Goal: Task Accomplishment & Management: Use online tool/utility

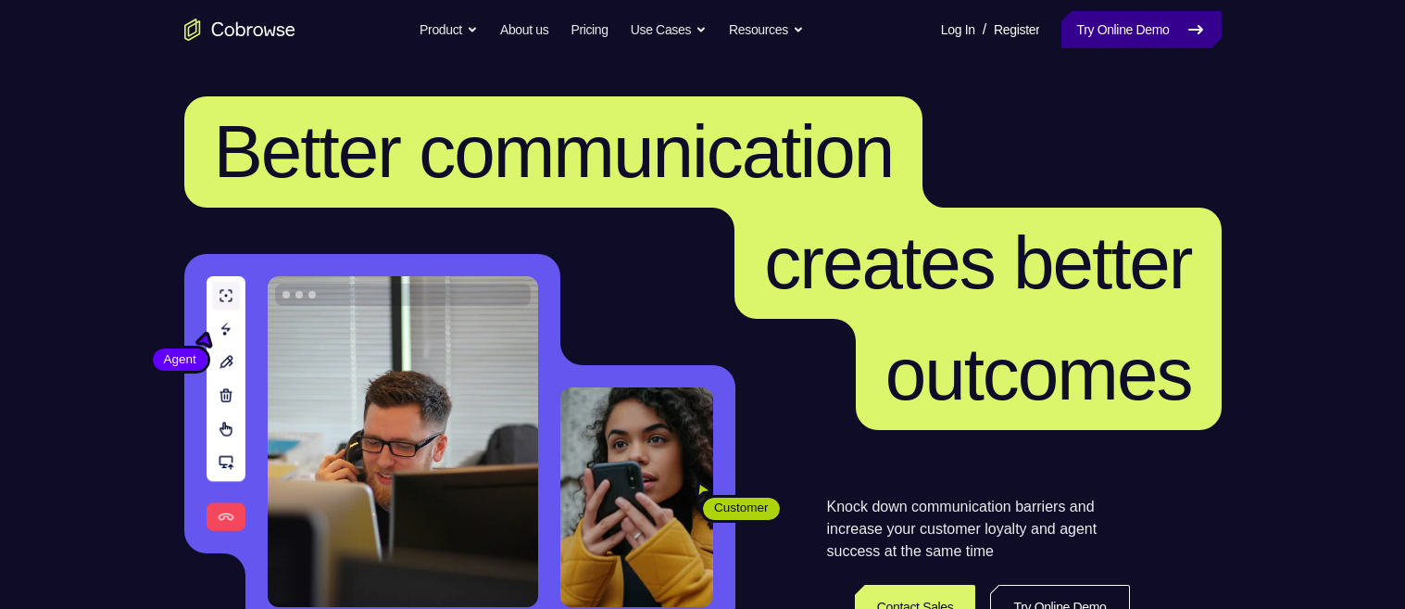
click at [1149, 34] on link "Try Online Demo" at bounding box center [1140, 29] width 159 height 37
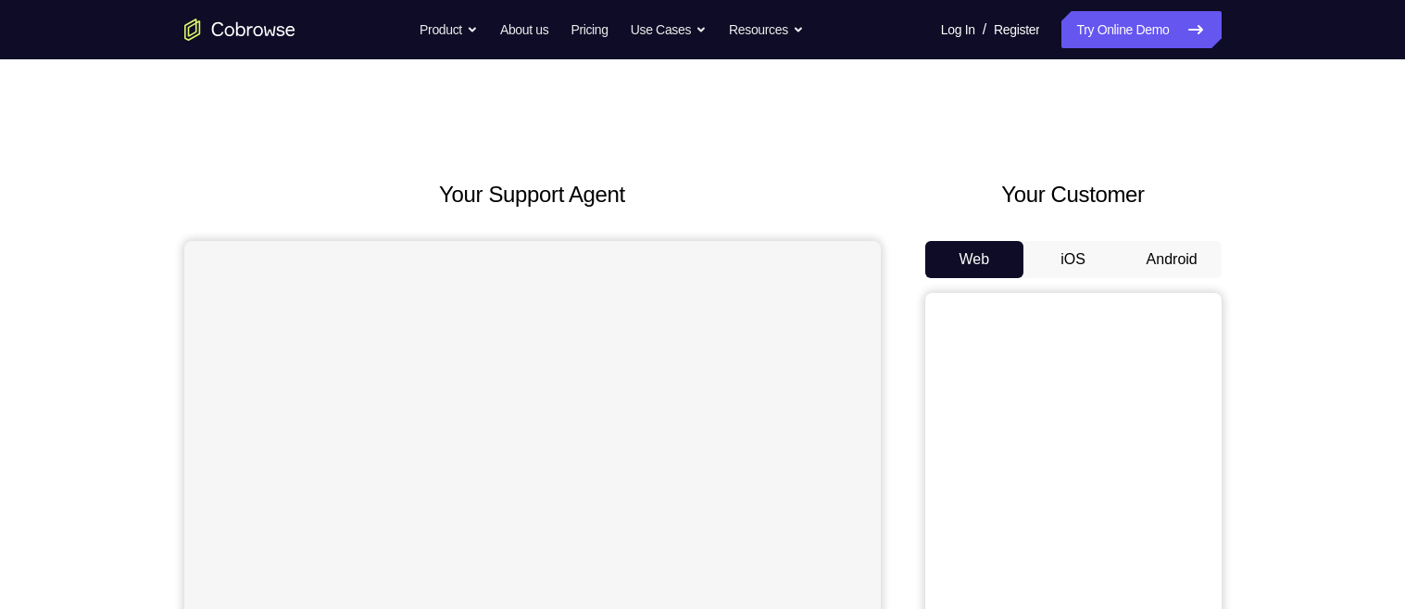
click at [1201, 254] on button "Android" at bounding box center [1172, 259] width 99 height 37
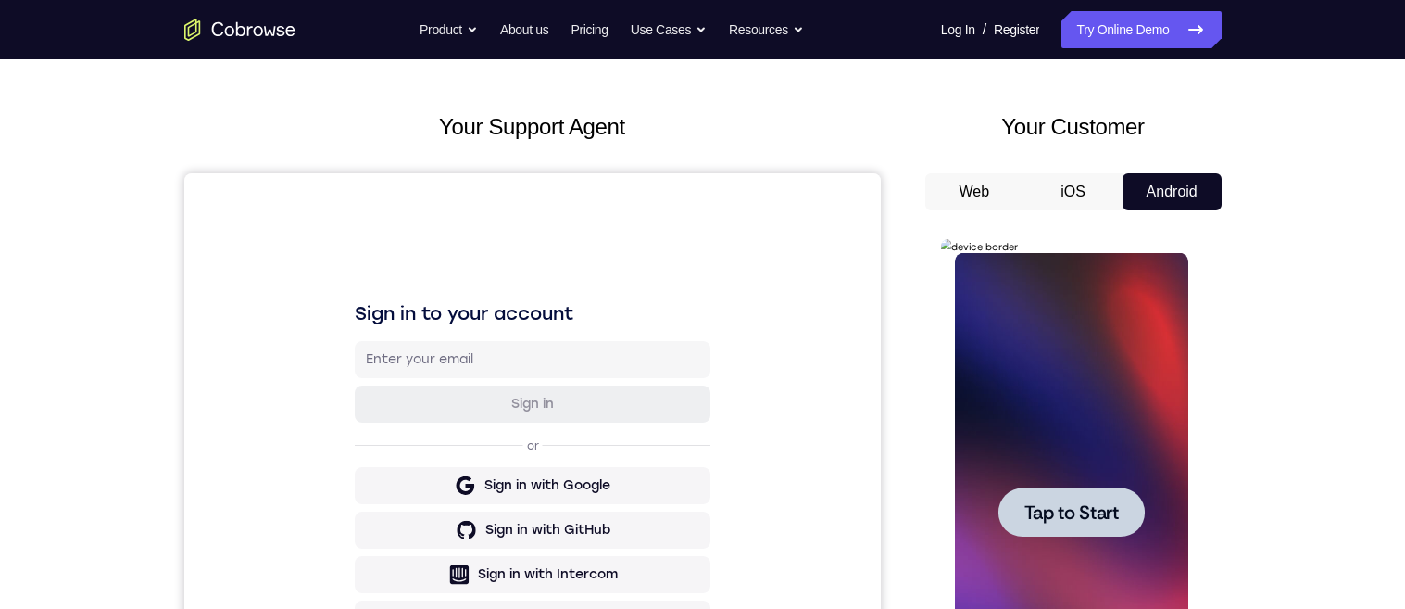
click at [1095, 519] on span "Tap to Start" at bounding box center [1071, 512] width 94 height 19
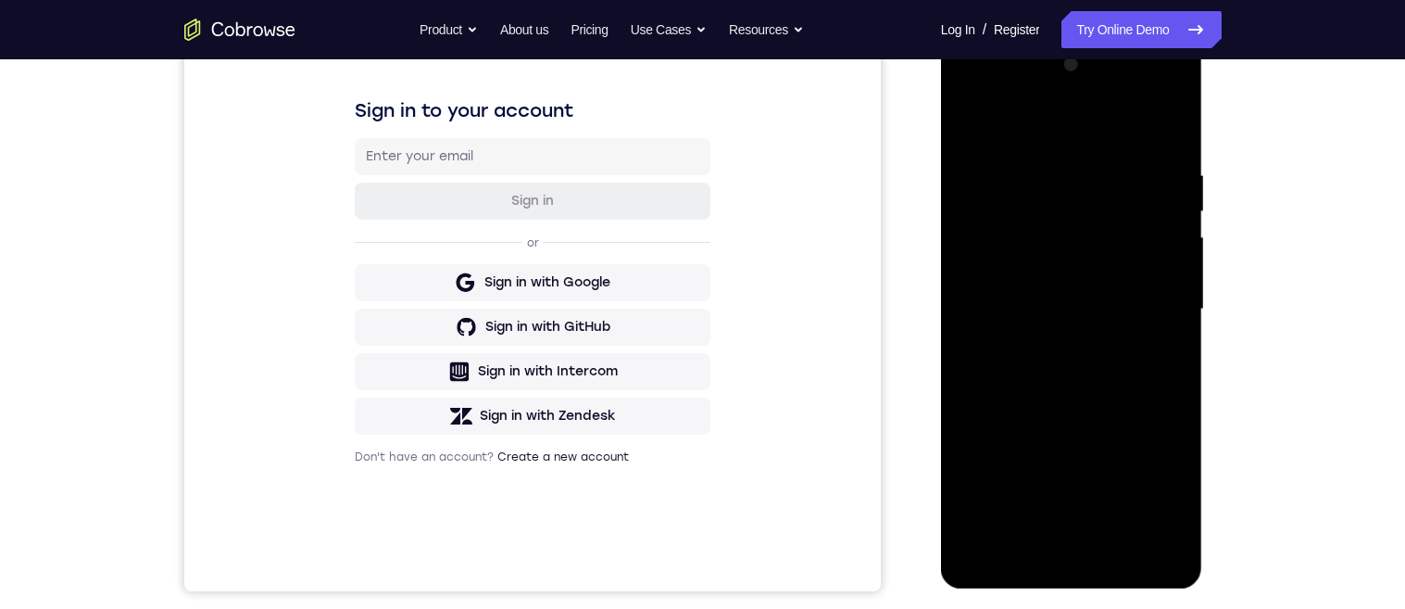
scroll to position [272, 0]
click at [1080, 556] on div at bounding box center [1071, 307] width 233 height 519
click at [1162, 478] on div at bounding box center [1071, 307] width 233 height 519
click at [1064, 128] on div at bounding box center [1071, 307] width 233 height 519
click at [1148, 295] on div at bounding box center [1071, 307] width 233 height 519
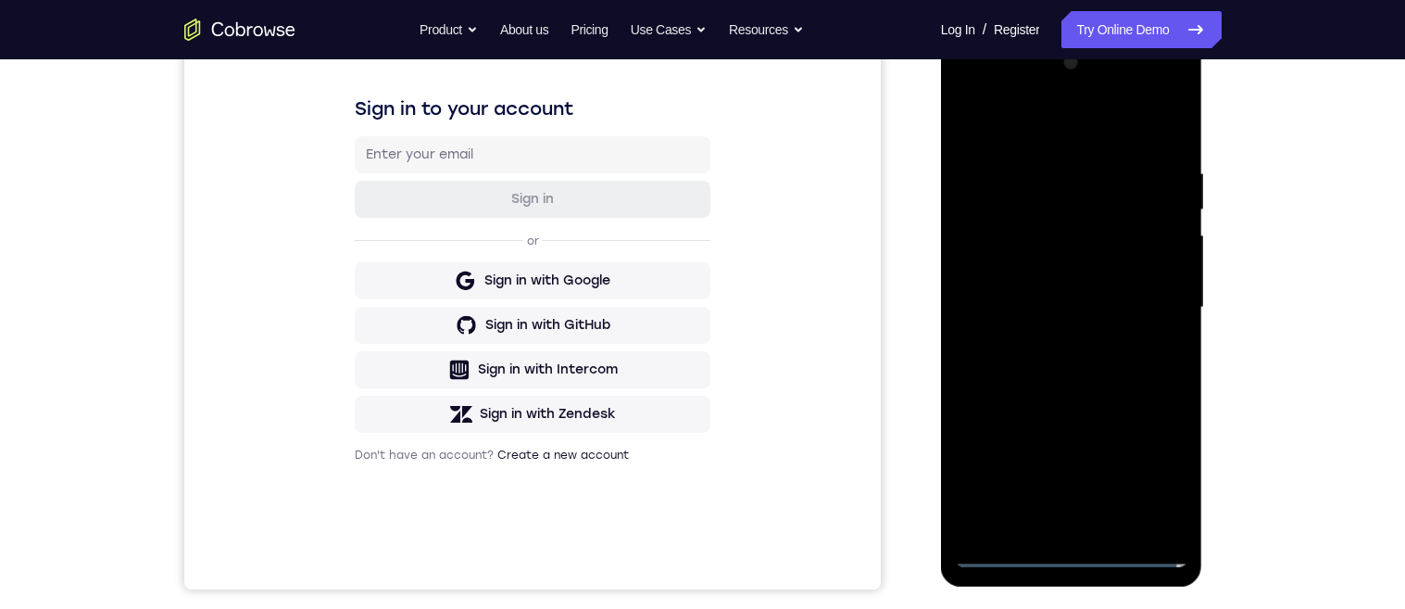
click at [1052, 342] on div at bounding box center [1071, 307] width 233 height 519
click at [1133, 288] on div at bounding box center [1071, 307] width 233 height 519
click at [1136, 281] on div at bounding box center [1071, 307] width 233 height 519
click at [1114, 313] on div at bounding box center [1071, 307] width 233 height 519
click at [1155, 369] on div at bounding box center [1071, 307] width 233 height 519
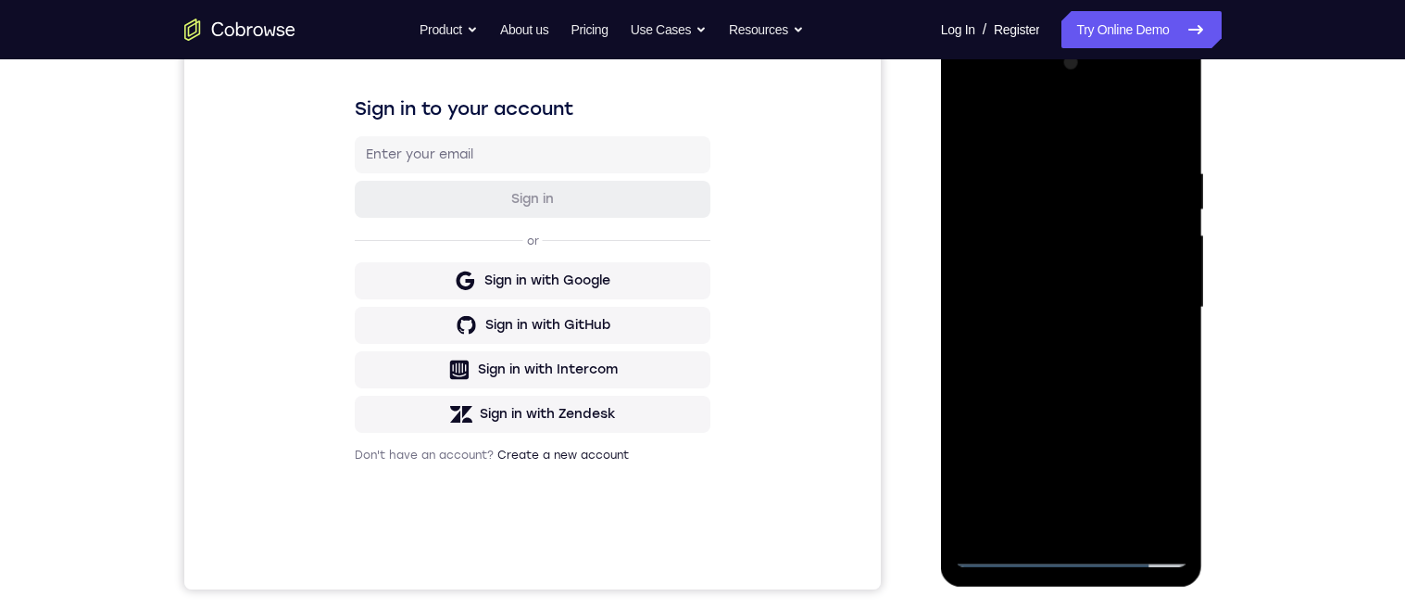
click at [1134, 387] on div at bounding box center [1071, 307] width 233 height 519
click at [1180, 115] on div at bounding box center [1071, 307] width 233 height 519
click at [996, 530] on div at bounding box center [1071, 307] width 233 height 519
click at [1045, 159] on div at bounding box center [1071, 307] width 233 height 519
click at [1185, 263] on div at bounding box center [1071, 307] width 233 height 519
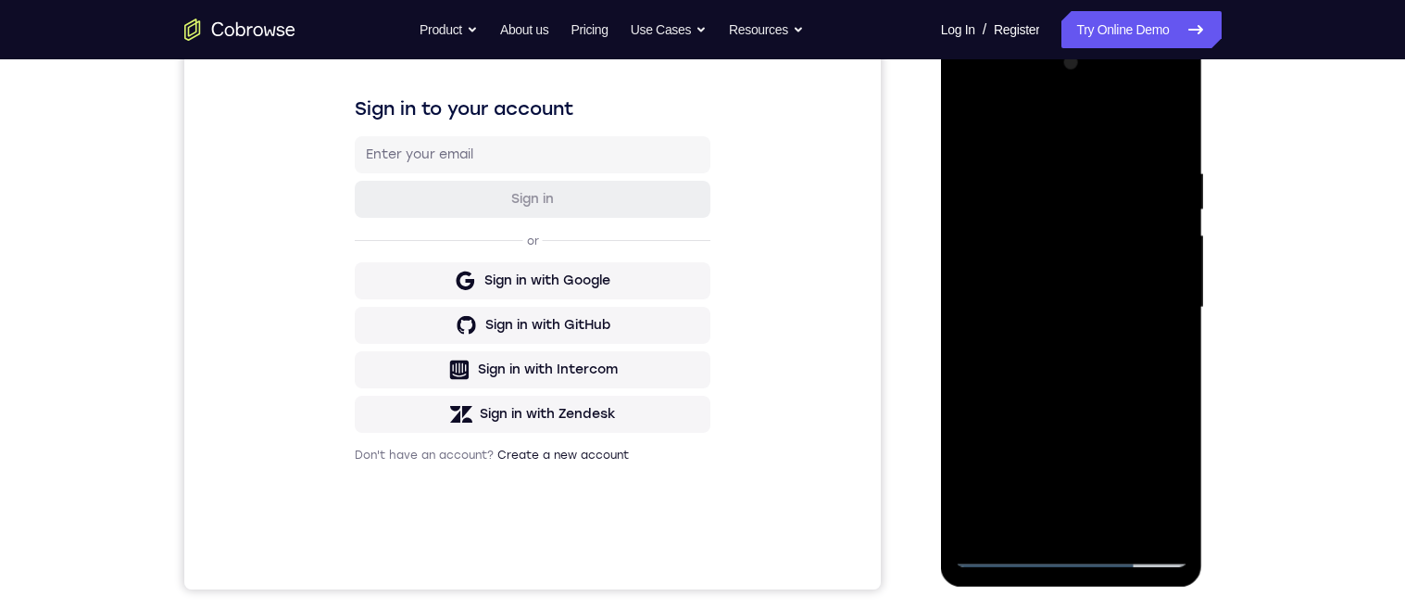
click at [1187, 244] on div at bounding box center [1071, 307] width 233 height 519
click at [1187, 232] on div at bounding box center [1071, 307] width 233 height 519
click at [1173, 215] on div at bounding box center [1071, 307] width 233 height 519
click at [1174, 239] on div at bounding box center [1071, 307] width 233 height 519
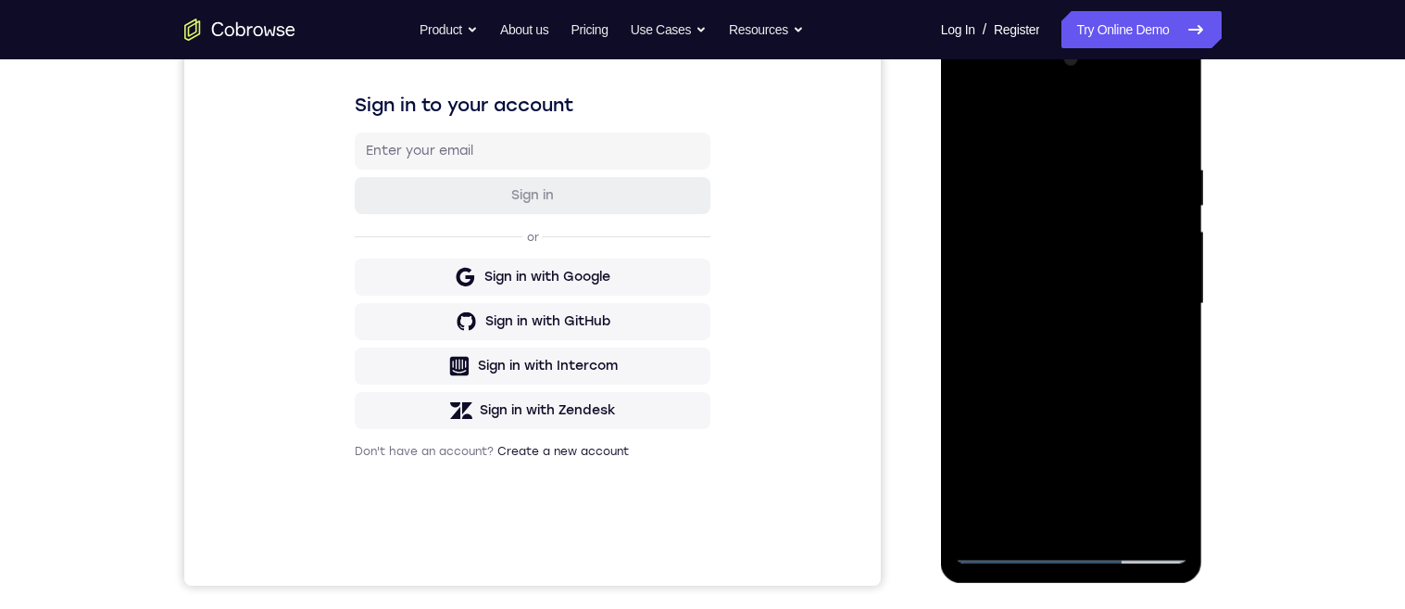
click at [1174, 237] on div at bounding box center [1071, 303] width 233 height 519
click at [1173, 222] on div at bounding box center [1071, 303] width 233 height 519
click at [1147, 510] on div at bounding box center [1071, 303] width 233 height 519
click at [1170, 357] on div at bounding box center [1071, 303] width 233 height 519
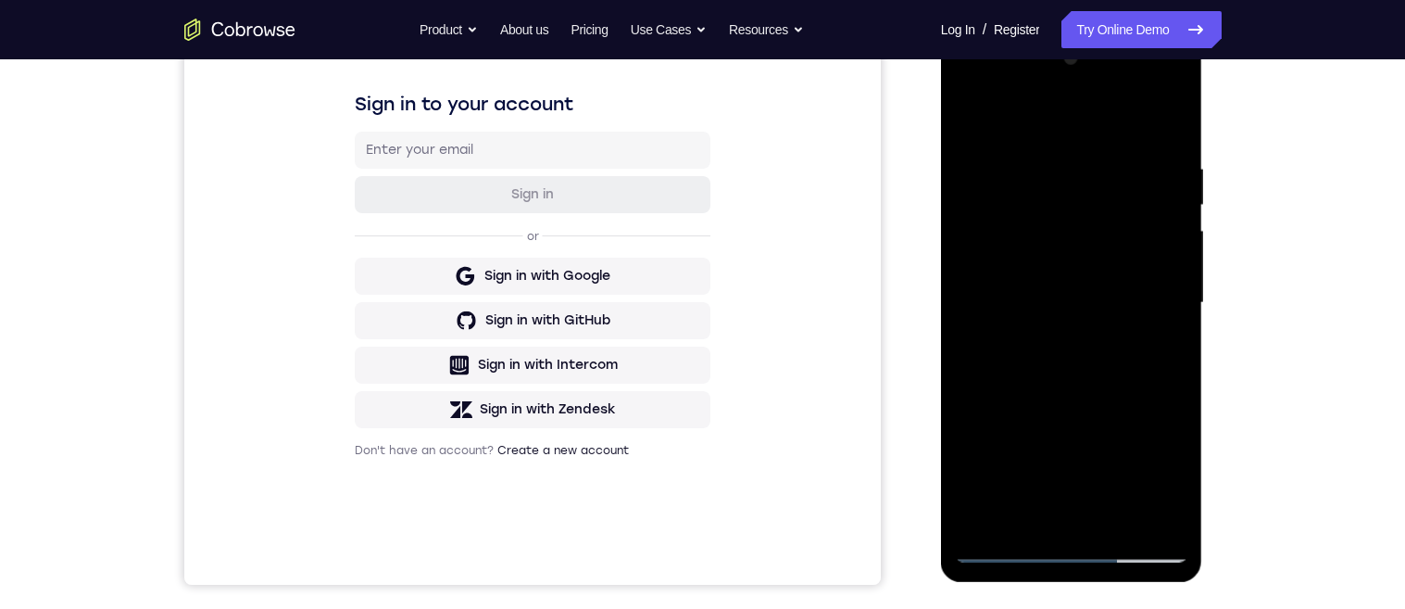
click at [1171, 358] on div at bounding box center [1071, 303] width 233 height 519
click at [1162, 368] on div at bounding box center [1071, 303] width 233 height 519
click at [1160, 374] on div at bounding box center [1071, 303] width 233 height 519
click at [1167, 127] on div at bounding box center [1071, 303] width 233 height 519
click at [1173, 126] on div at bounding box center [1071, 303] width 233 height 519
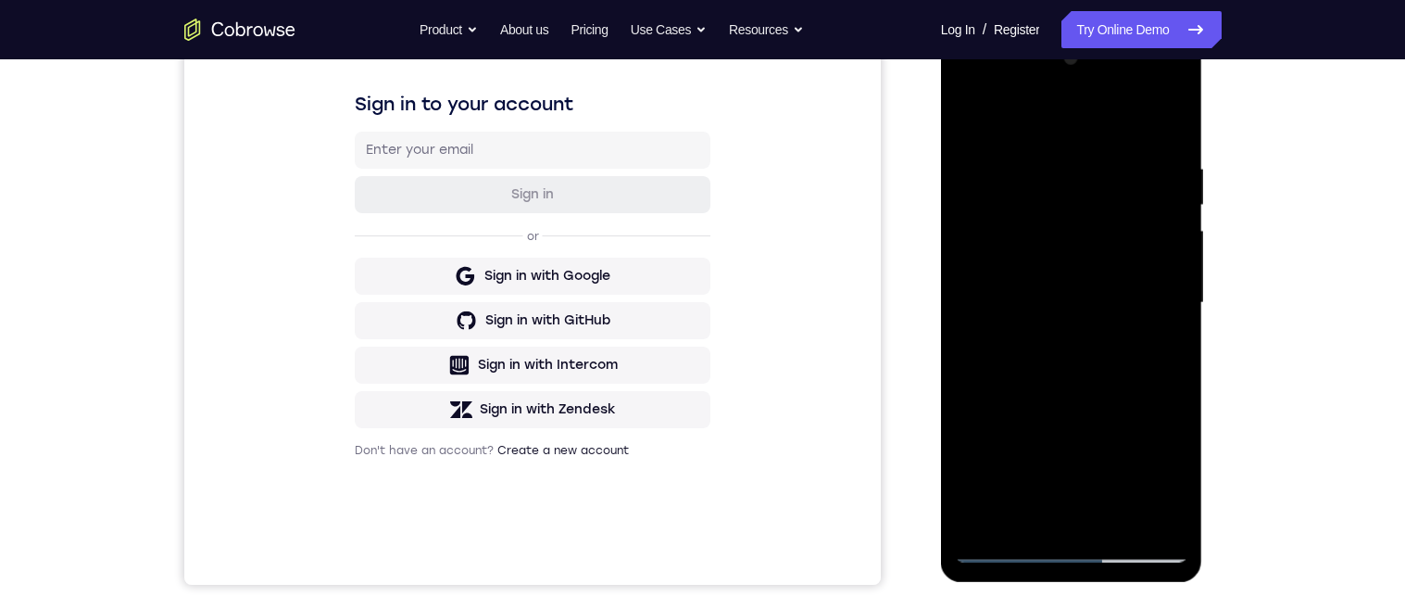
scroll to position [348, 0]
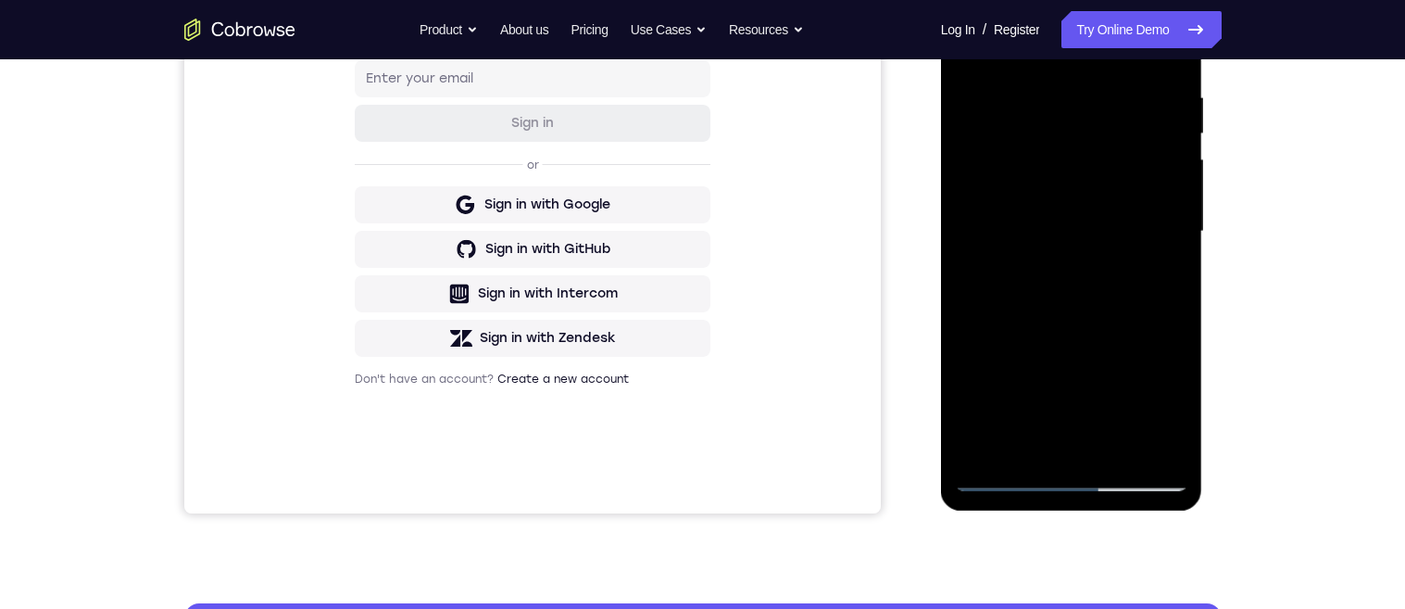
click at [1124, 446] on div at bounding box center [1071, 231] width 233 height 519
click at [1105, 298] on div at bounding box center [1071, 231] width 233 height 519
click at [1159, 269] on div at bounding box center [1071, 231] width 233 height 519
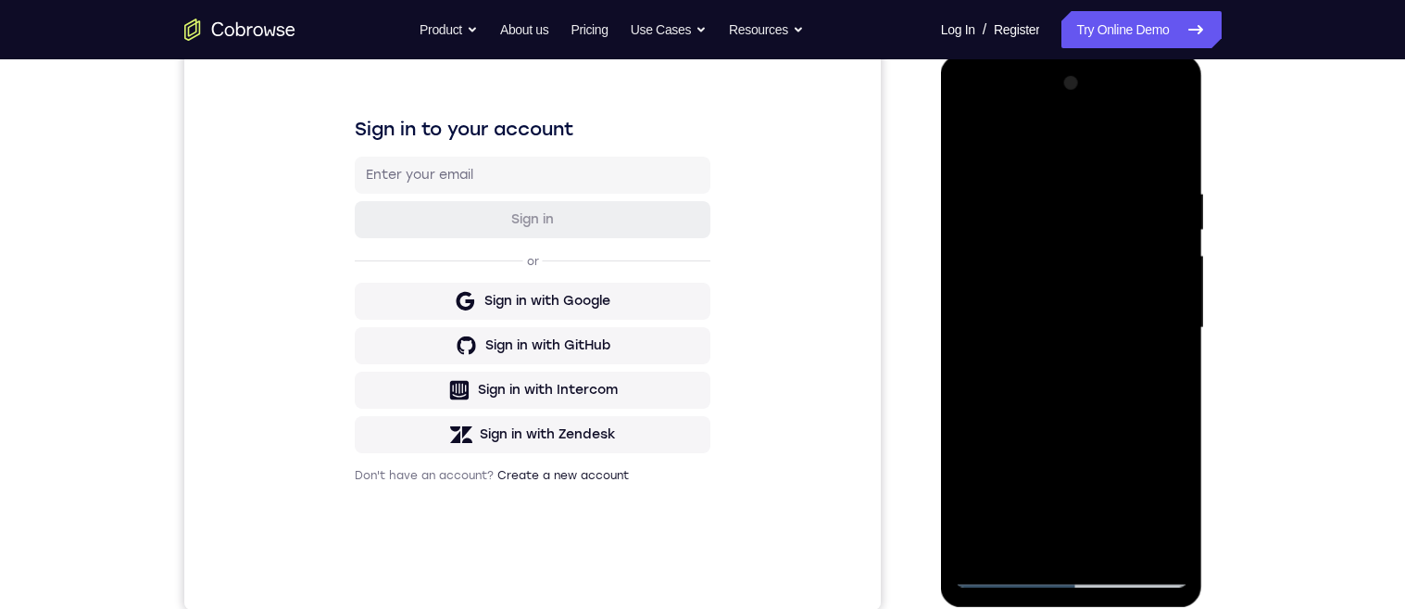
click at [970, 144] on div at bounding box center [1071, 328] width 233 height 519
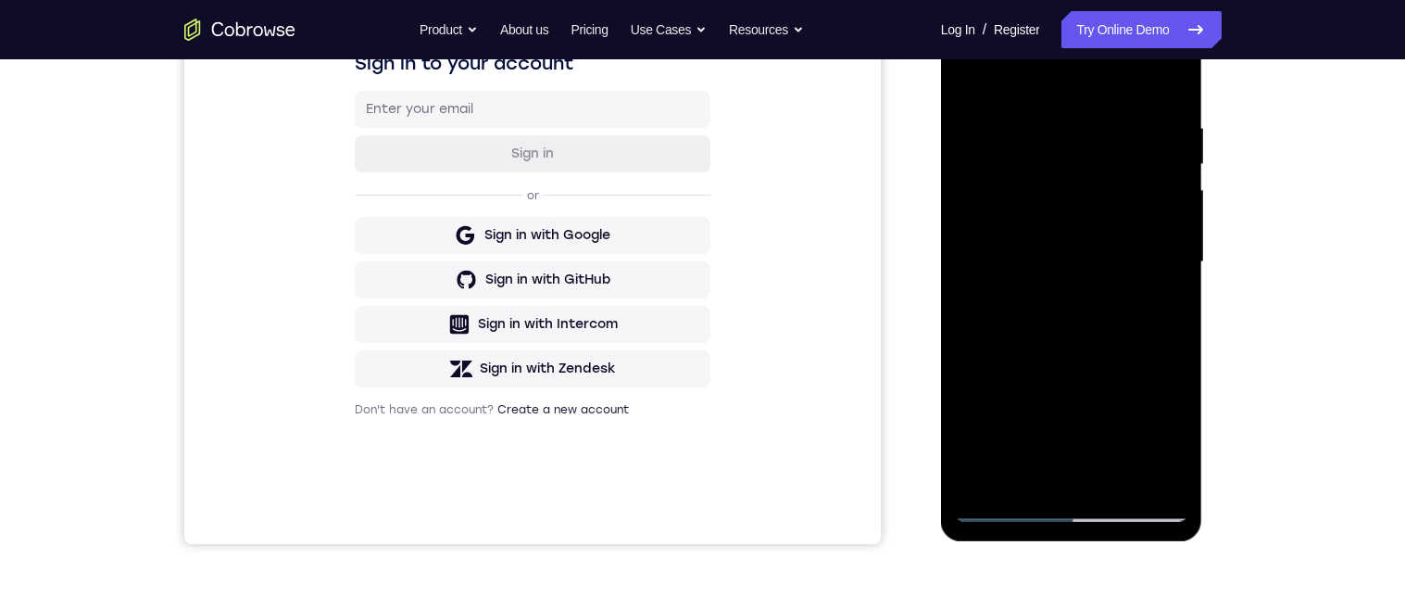
click at [1030, 479] on div at bounding box center [1071, 262] width 233 height 519
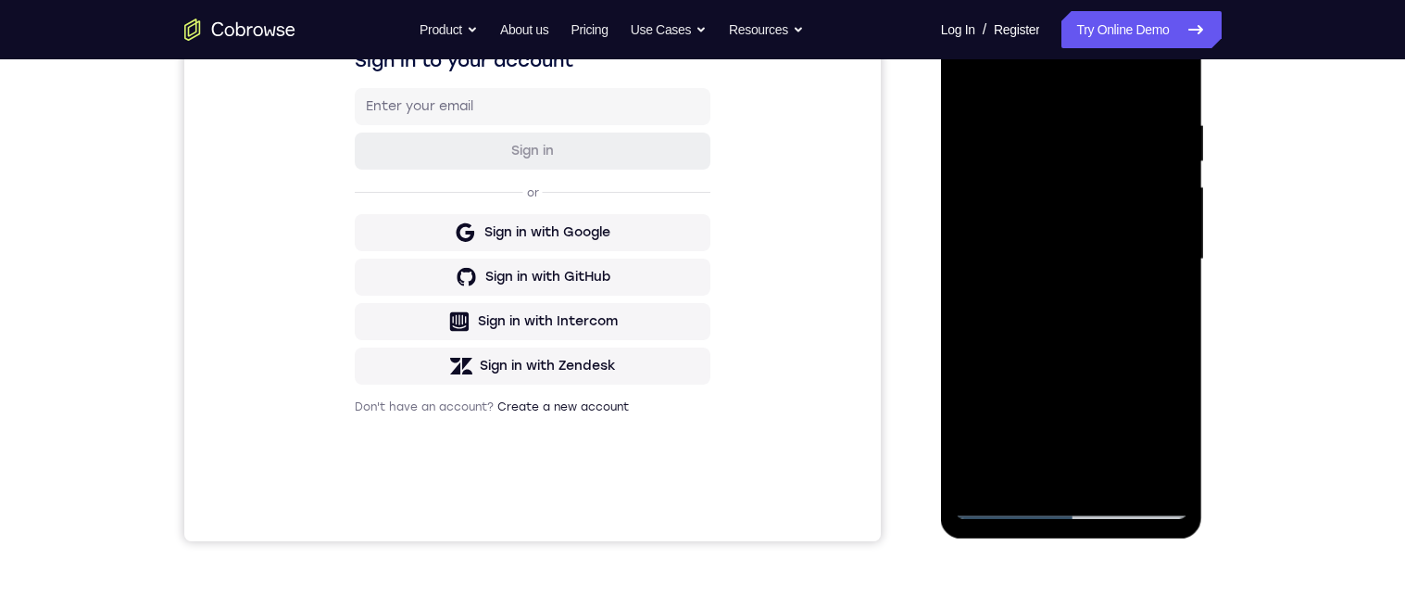
scroll to position [239, 0]
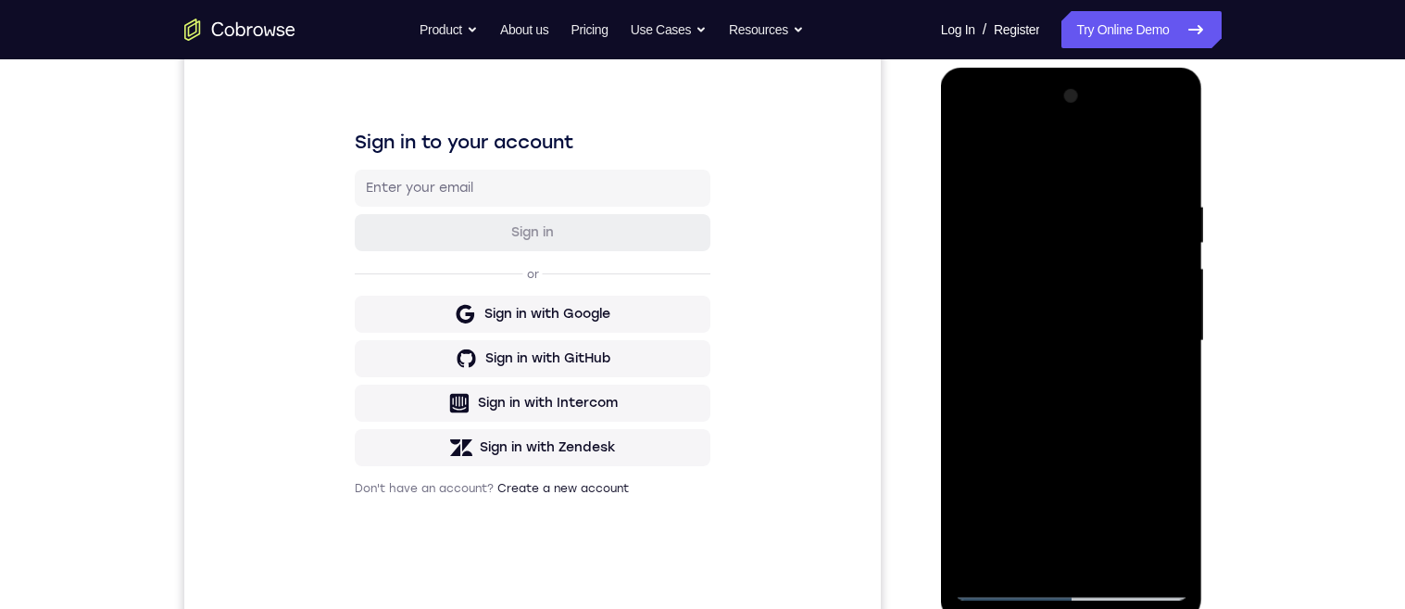
click at [1117, 148] on div at bounding box center [1071, 341] width 233 height 519
click at [1011, 174] on div at bounding box center [1071, 341] width 233 height 519
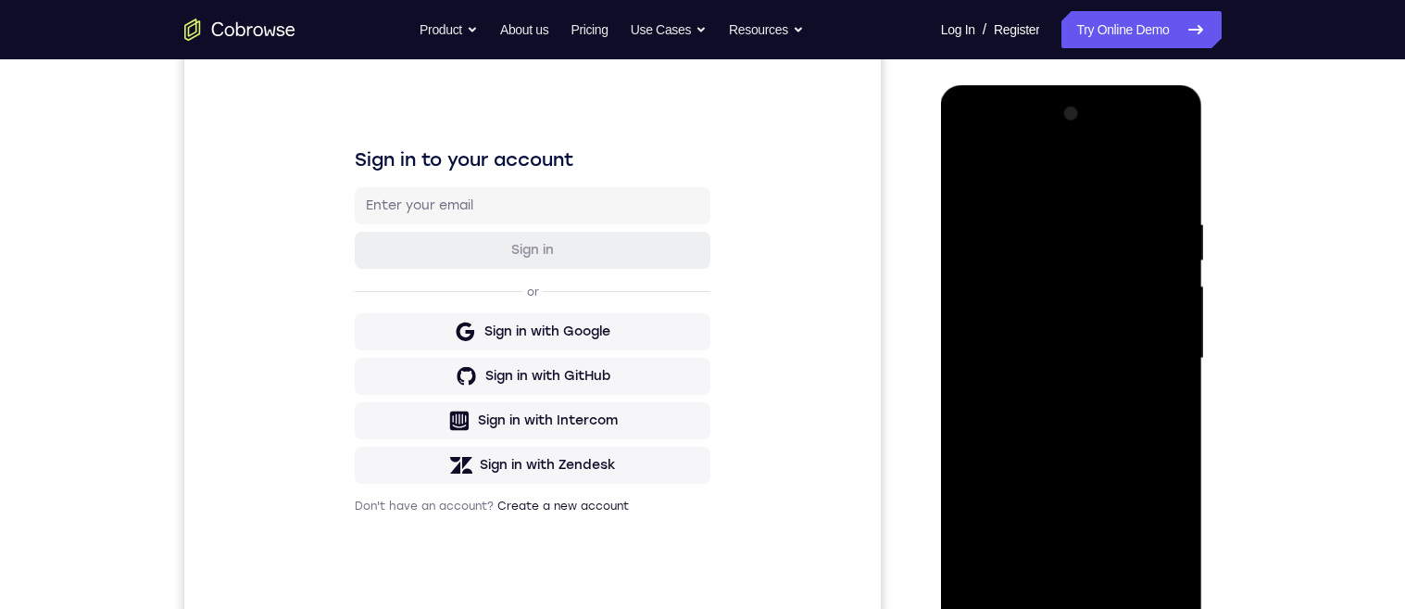
click at [1118, 236] on div at bounding box center [1071, 358] width 233 height 519
click at [1117, 286] on div at bounding box center [1071, 358] width 233 height 519
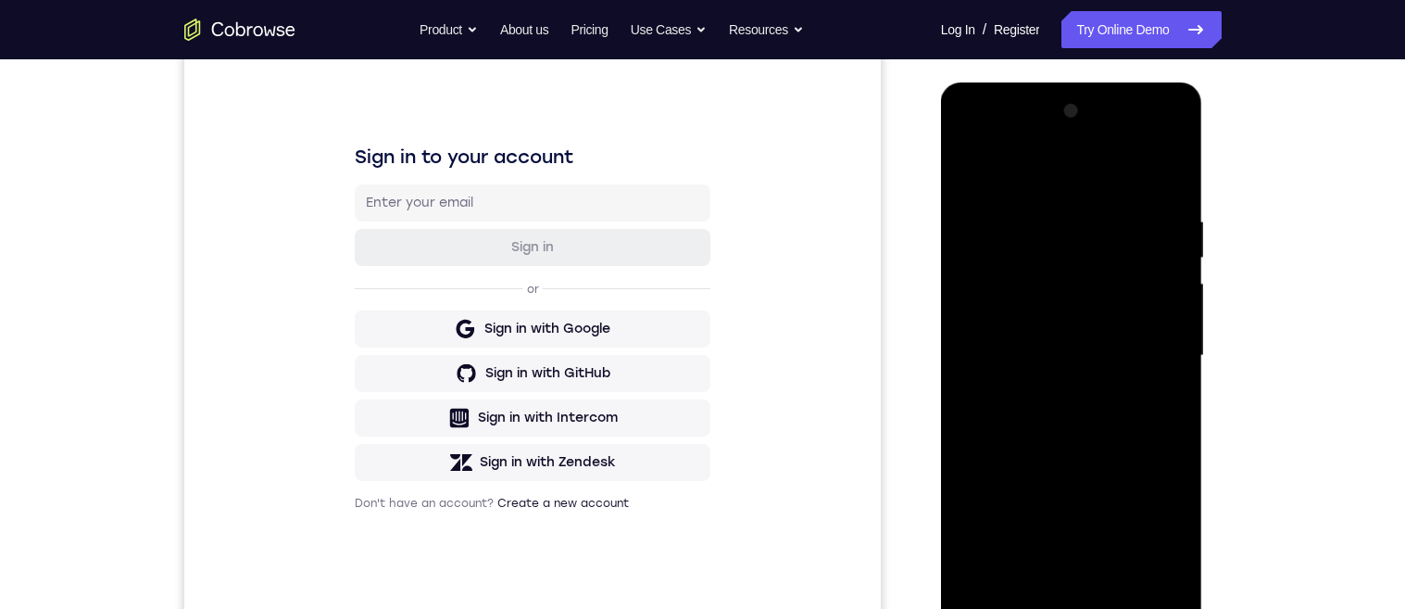
scroll to position [257, 0]
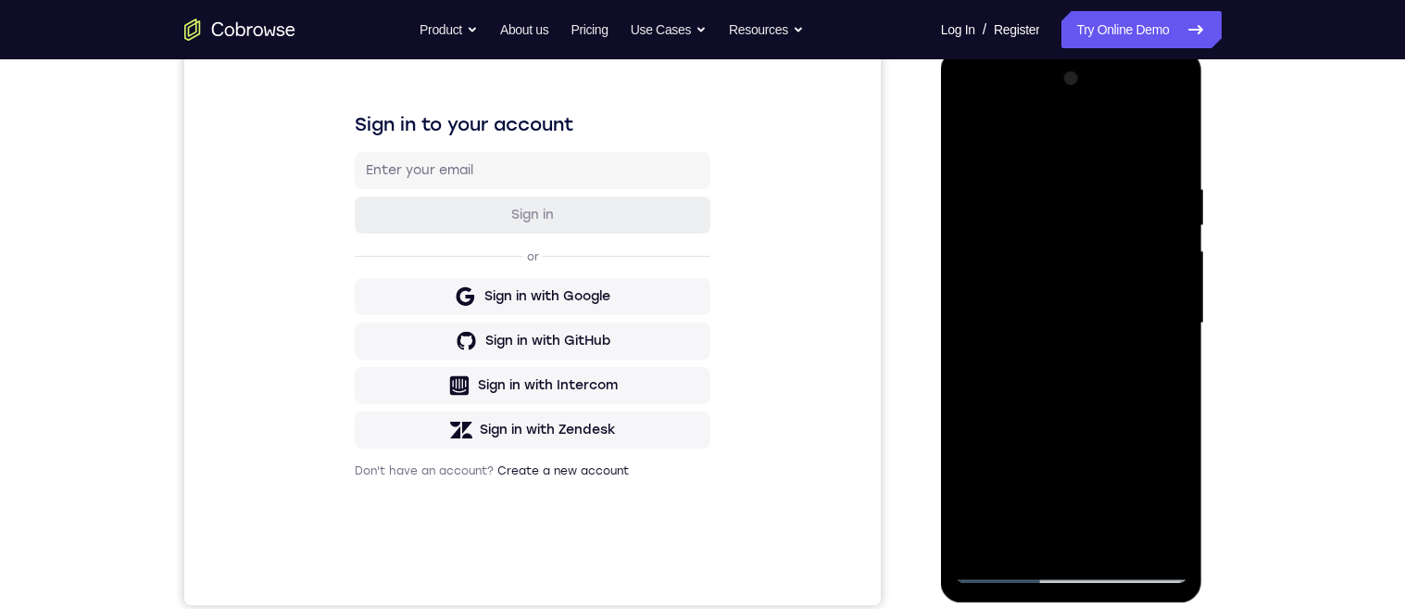
click at [1028, 547] on div at bounding box center [1071, 323] width 233 height 519
click at [1124, 135] on div at bounding box center [1071, 323] width 233 height 519
click at [1119, 227] on div at bounding box center [1071, 323] width 233 height 519
click at [1100, 420] on div at bounding box center [1071, 323] width 233 height 519
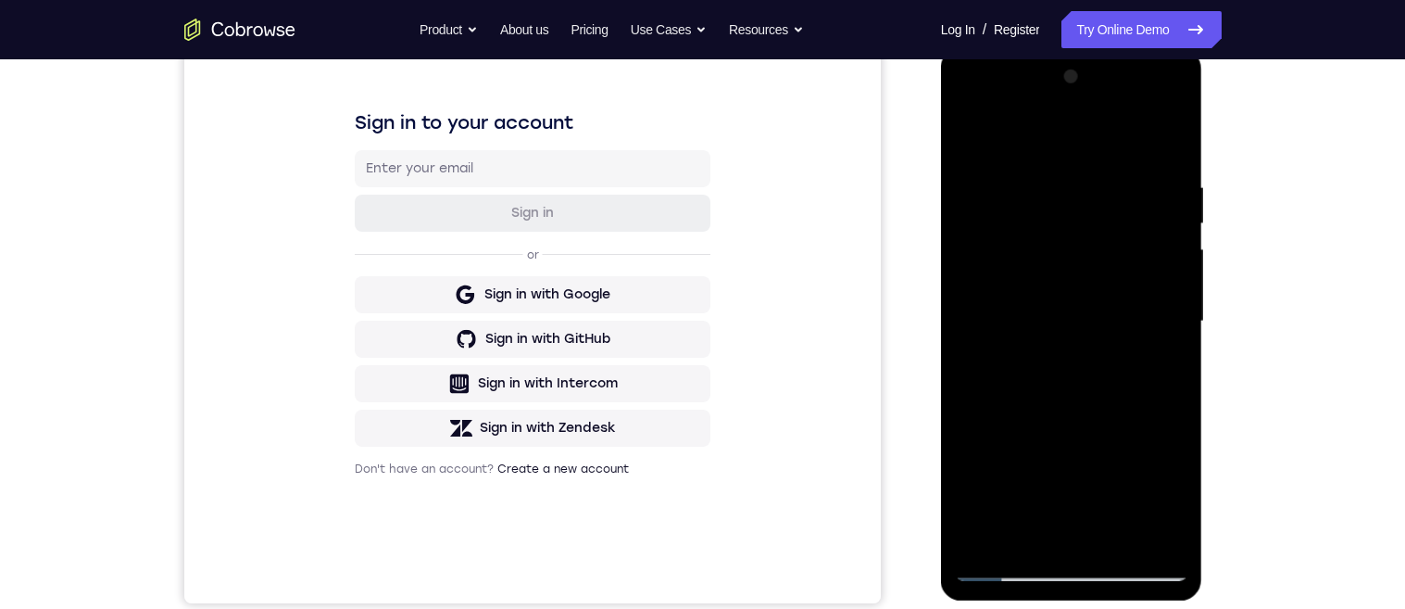
click at [975, 295] on div at bounding box center [1071, 321] width 233 height 519
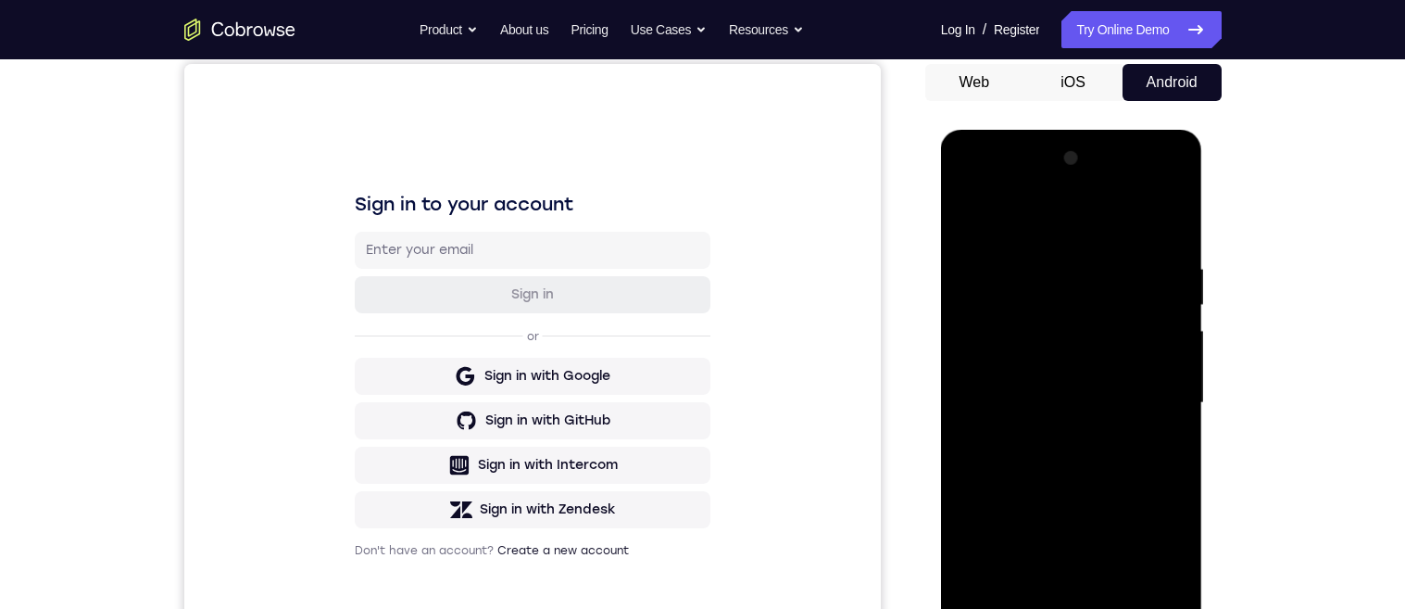
scroll to position [174, 0]
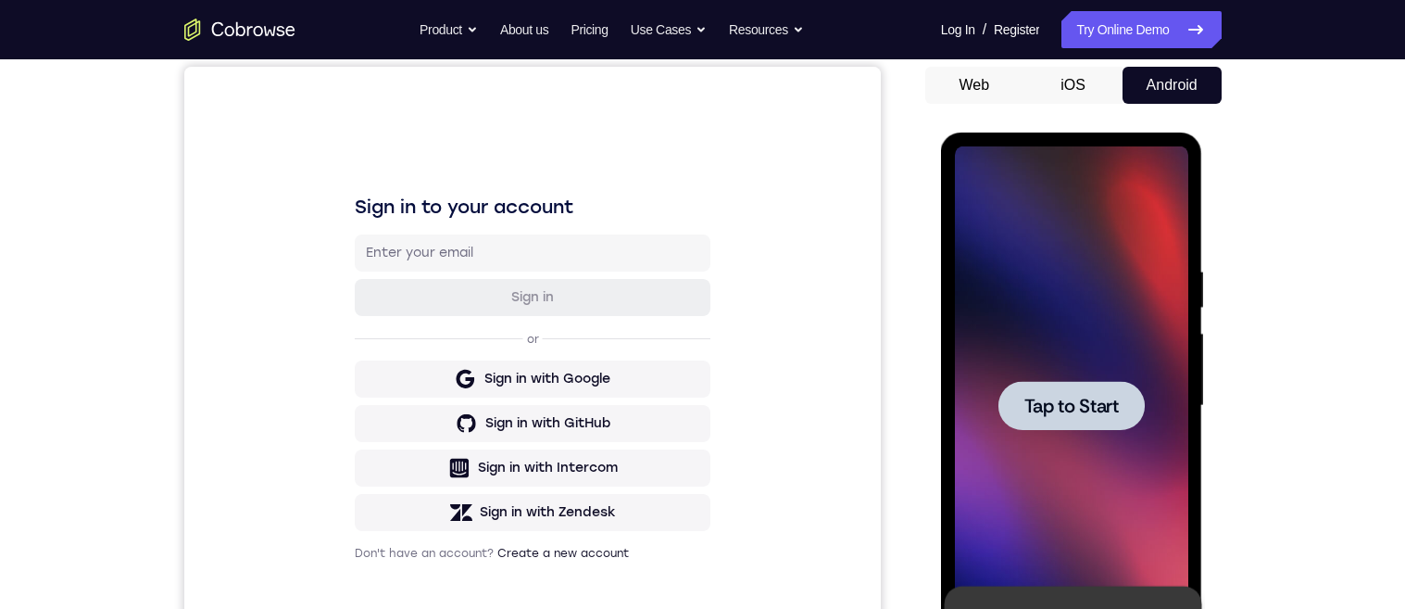
click at [1101, 414] on span "Tap to Start" at bounding box center [1071, 405] width 94 height 19
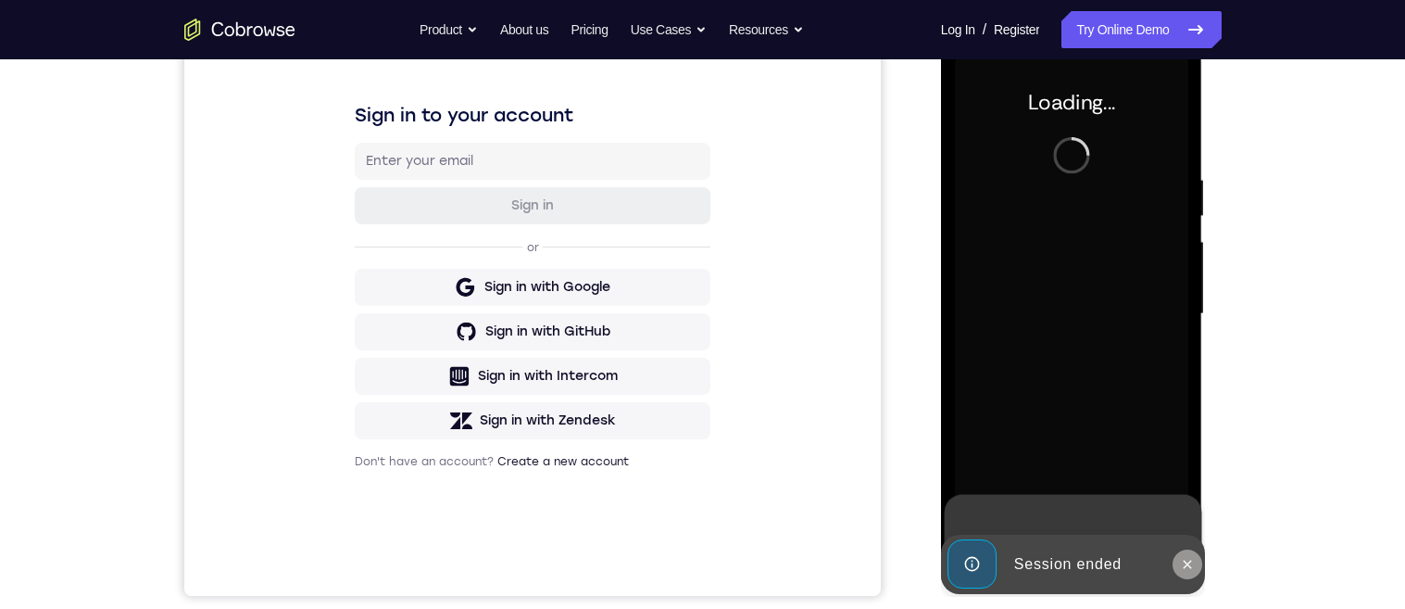
click at [1185, 566] on icon at bounding box center [1188, 563] width 8 height 8
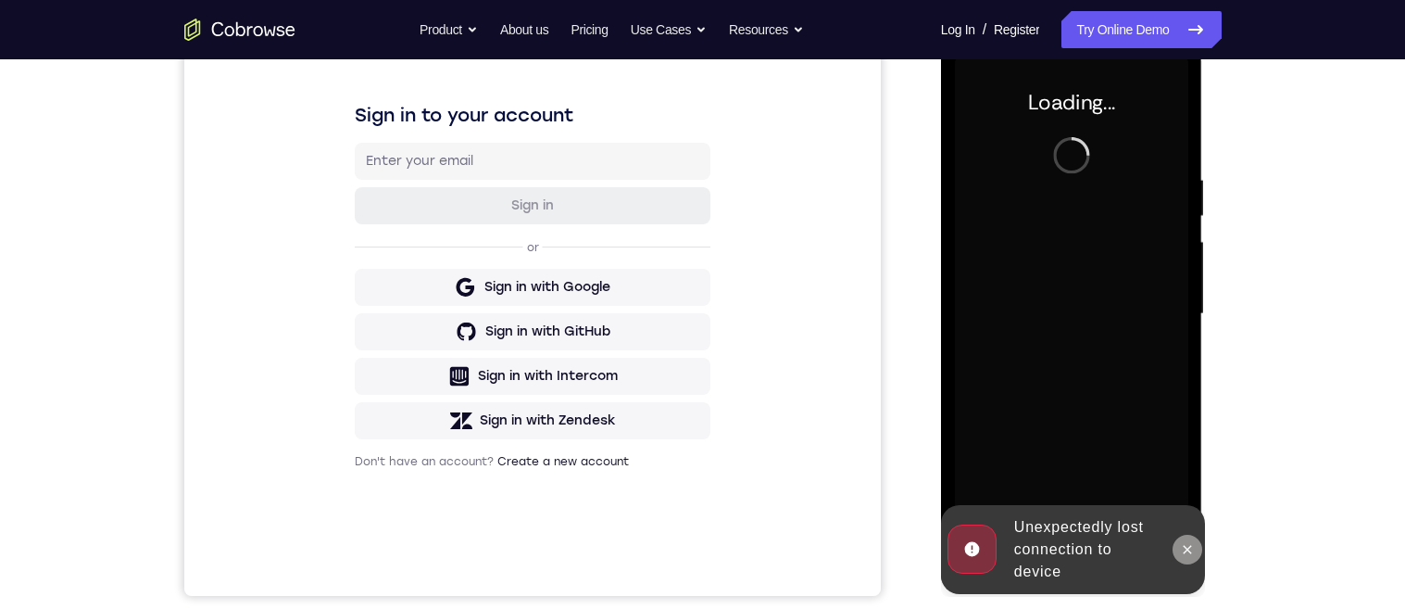
click at [1196, 556] on button at bounding box center [1188, 549] width 30 height 30
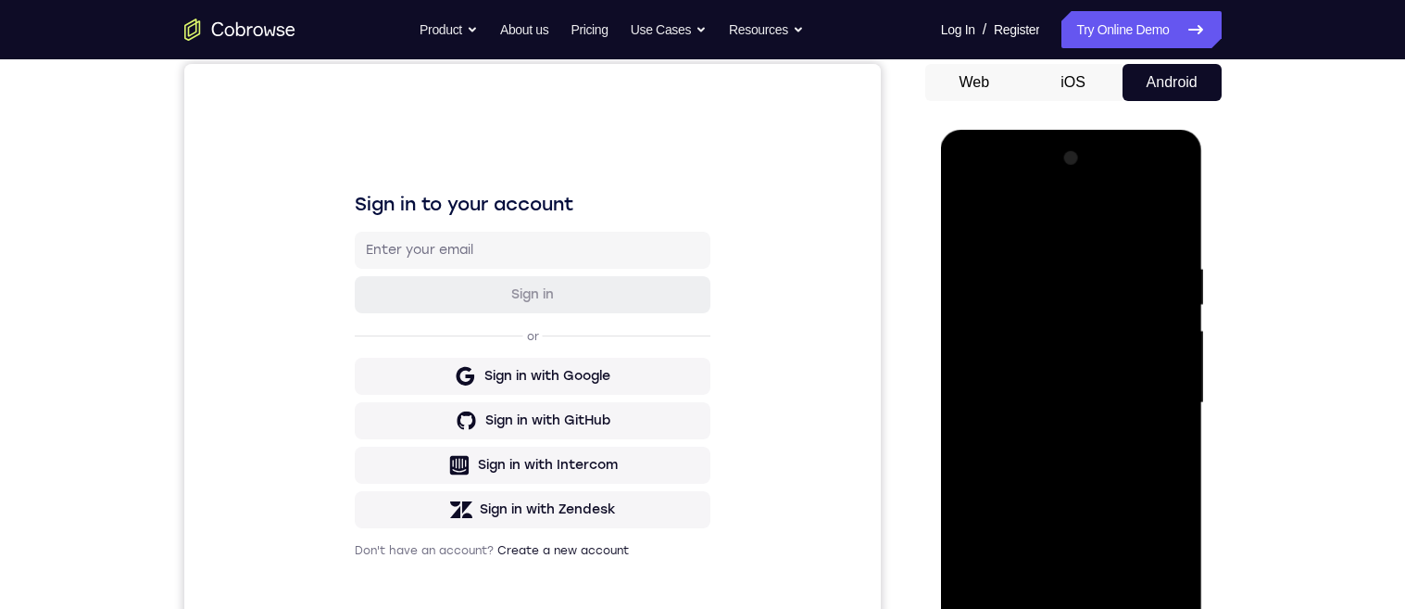
scroll to position [328, 0]
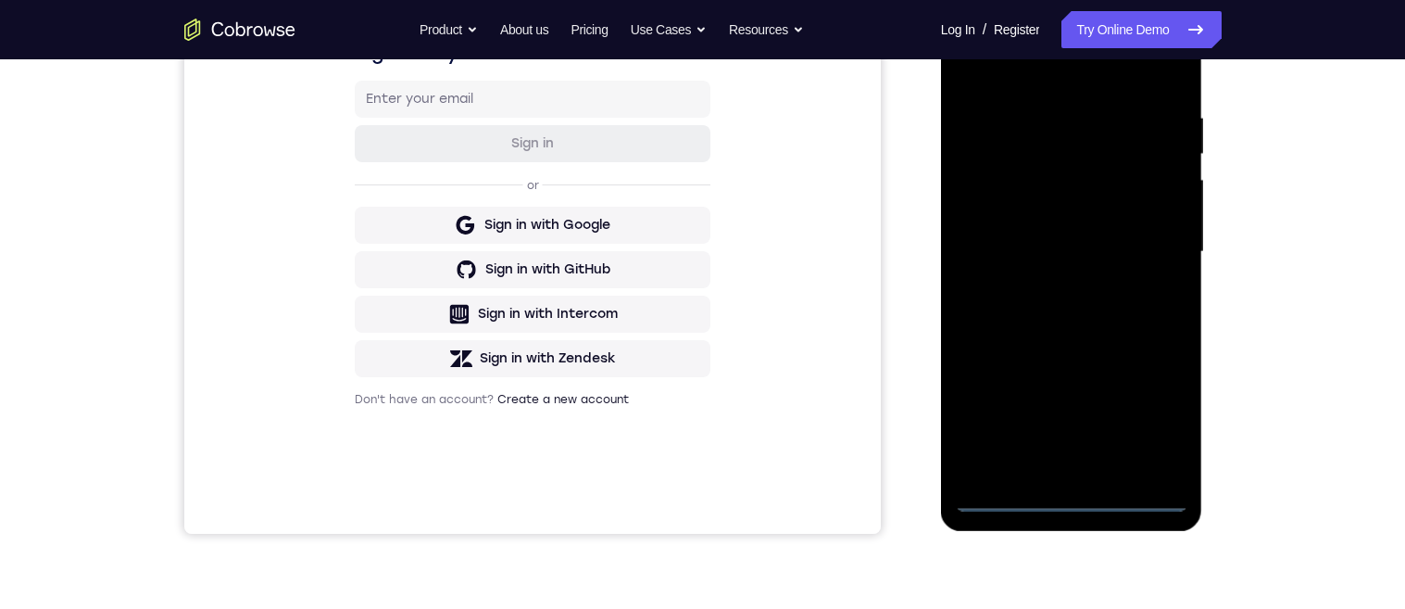
click at [1072, 505] on div at bounding box center [1071, 252] width 233 height 519
click at [1162, 417] on div at bounding box center [1071, 252] width 233 height 519
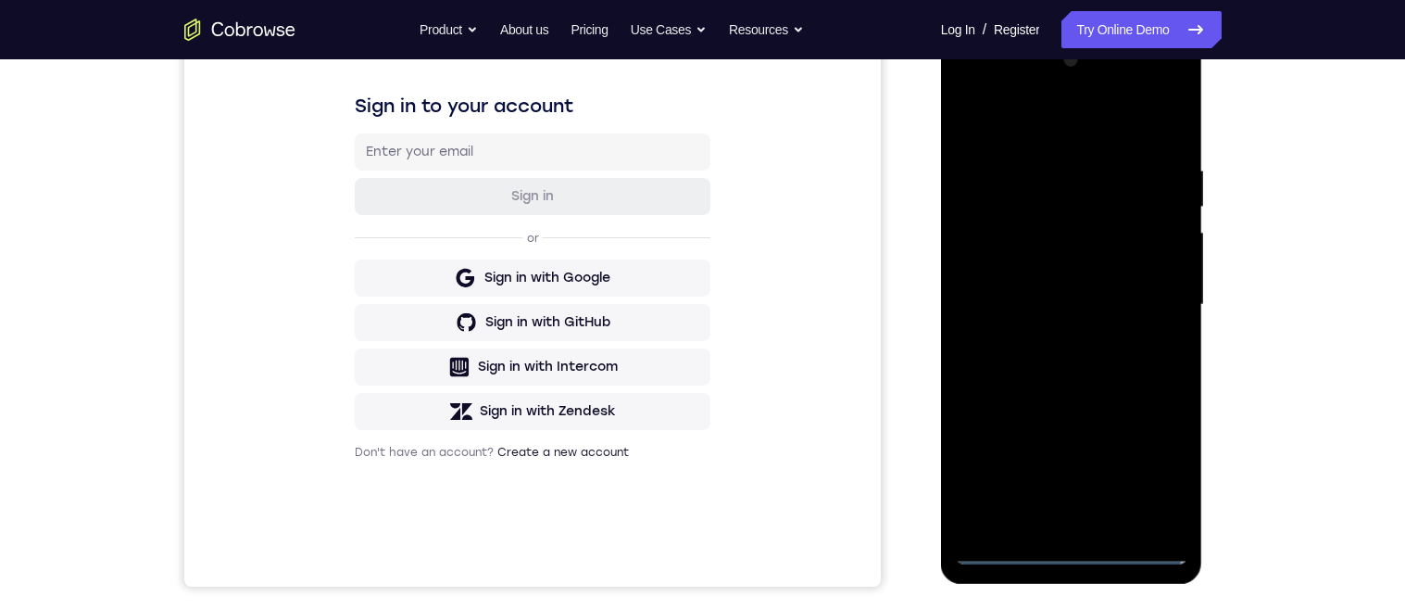
click at [1053, 113] on div at bounding box center [1071, 304] width 233 height 519
click at [1148, 299] on div at bounding box center [1071, 304] width 233 height 519
click at [1056, 521] on div at bounding box center [1071, 304] width 233 height 519
click at [1112, 297] on div at bounding box center [1071, 304] width 233 height 519
click at [1132, 258] on div at bounding box center [1071, 304] width 233 height 519
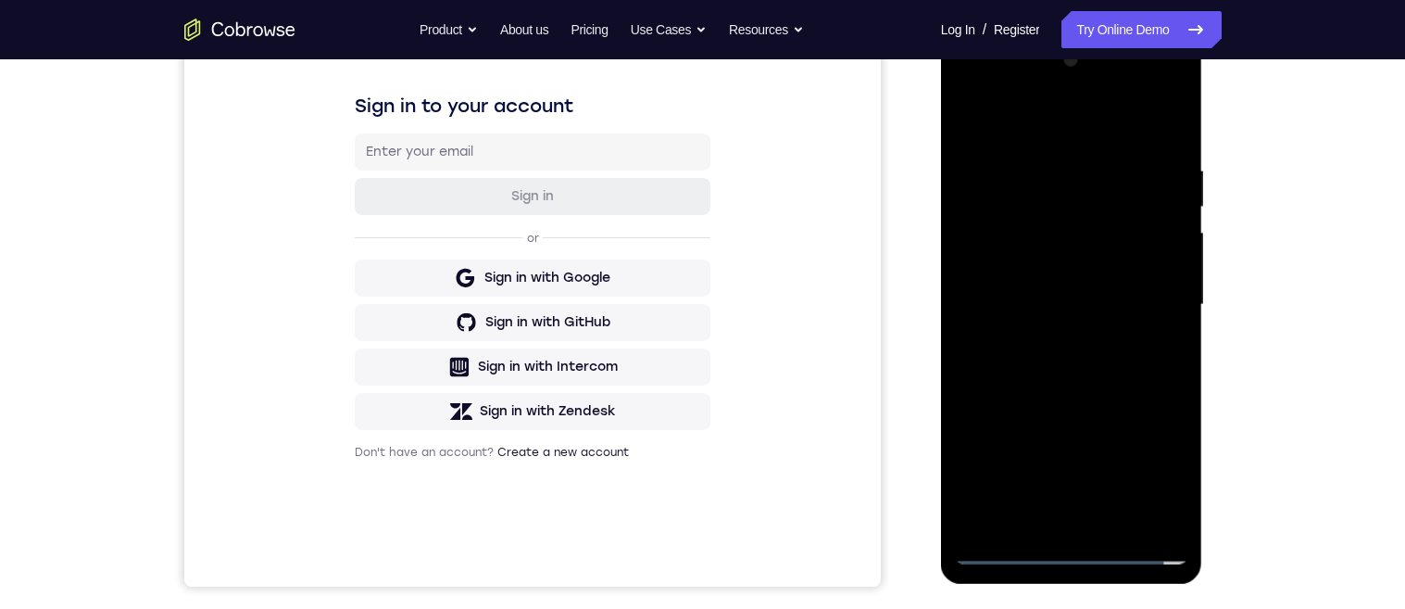
click at [1112, 317] on div at bounding box center [1071, 304] width 233 height 519
click at [1133, 379] on div at bounding box center [1071, 304] width 233 height 519
click at [1109, 361] on div at bounding box center [1071, 304] width 233 height 519
click at [1124, 388] on div at bounding box center [1071, 304] width 233 height 519
click at [1111, 167] on div at bounding box center [1071, 304] width 233 height 519
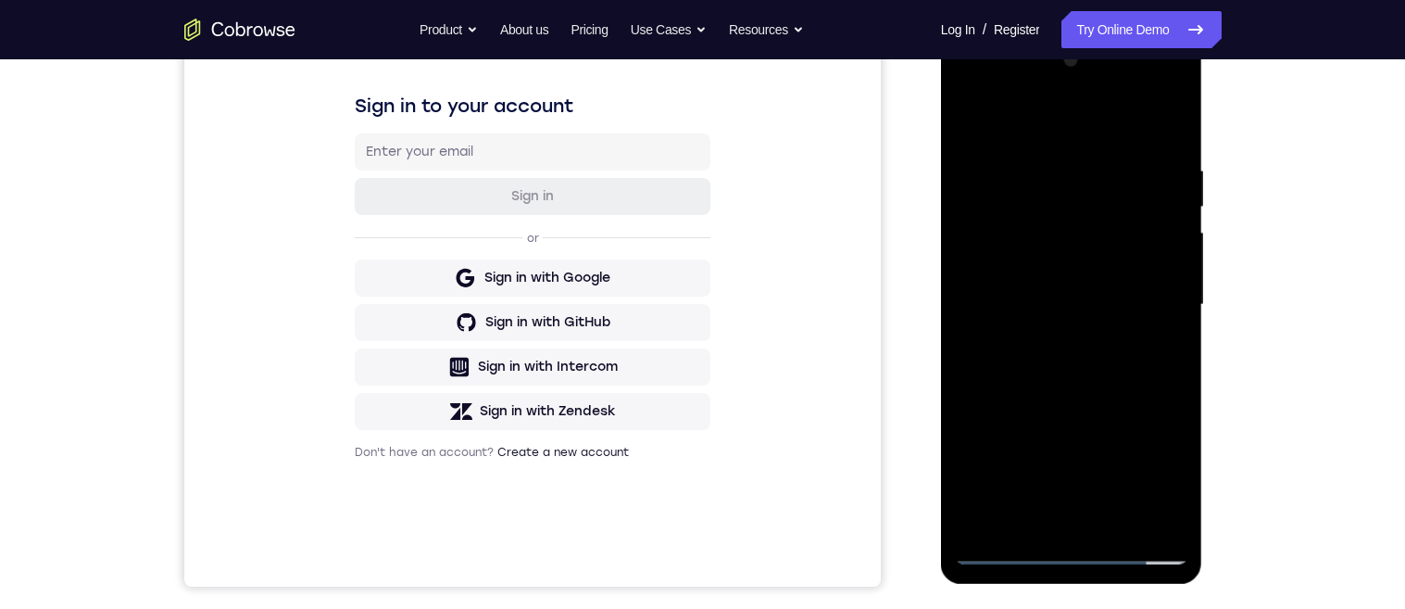
click at [977, 302] on div at bounding box center [1071, 304] width 233 height 519
click at [1165, 450] on div at bounding box center [1071, 304] width 233 height 519
click at [1129, 456] on div at bounding box center [1071, 304] width 233 height 519
click at [1096, 281] on div at bounding box center [1071, 304] width 233 height 519
click at [1080, 284] on div at bounding box center [1071, 304] width 233 height 519
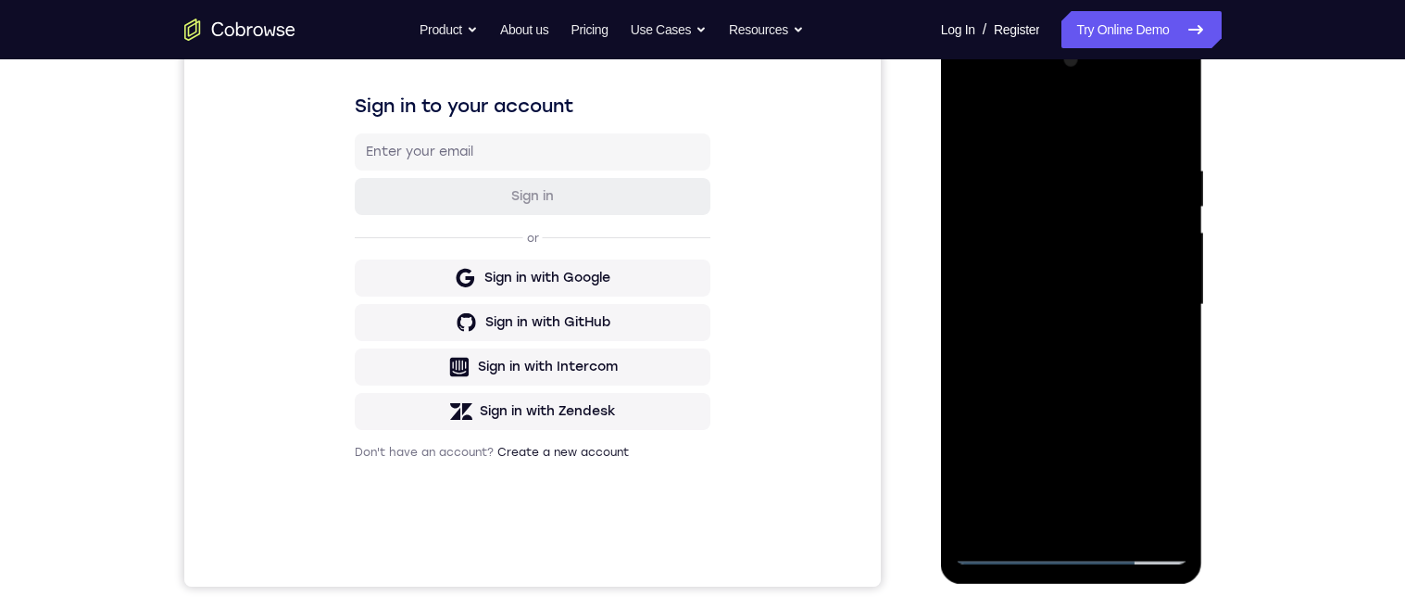
click at [1003, 445] on div at bounding box center [1071, 304] width 233 height 519
click at [1180, 332] on div at bounding box center [1071, 304] width 233 height 519
click at [1179, 343] on div at bounding box center [1071, 304] width 233 height 519
click at [1176, 333] on div at bounding box center [1071, 304] width 233 height 519
click at [1176, 336] on div at bounding box center [1071, 304] width 233 height 519
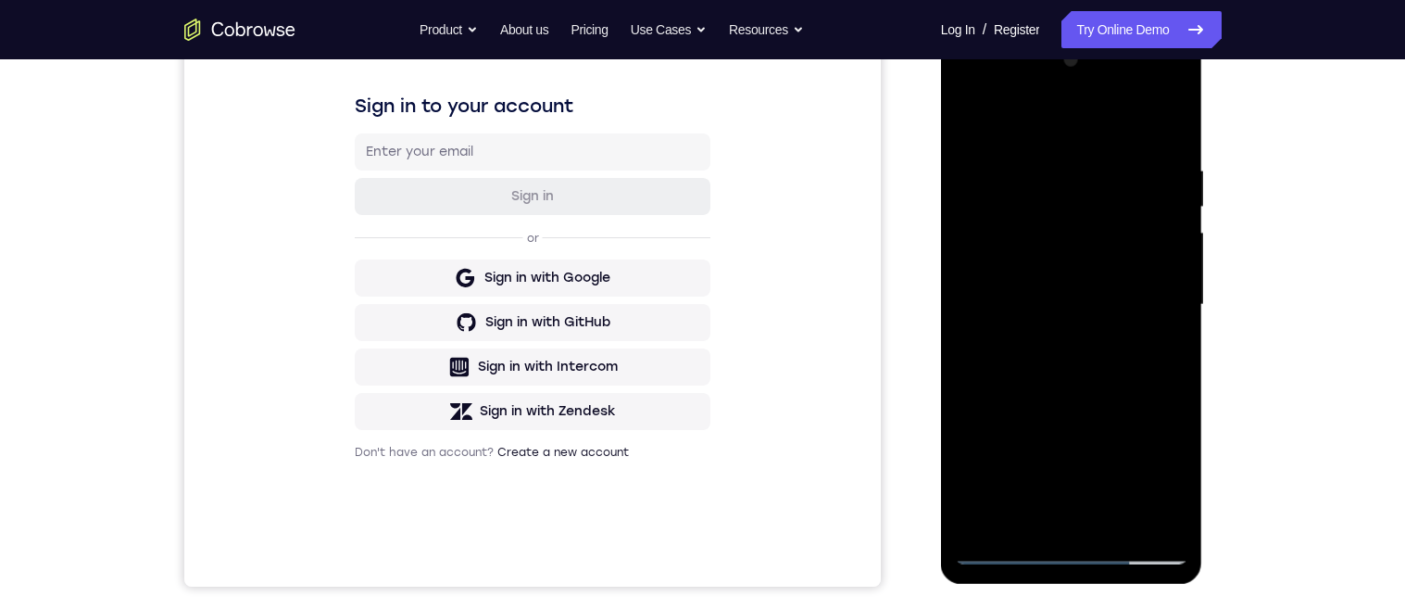
click at [1178, 336] on div at bounding box center [1071, 304] width 233 height 519
click at [968, 119] on div at bounding box center [1071, 304] width 233 height 519
click at [1043, 199] on div at bounding box center [1071, 304] width 233 height 519
click at [1024, 349] on div at bounding box center [1071, 303] width 233 height 519
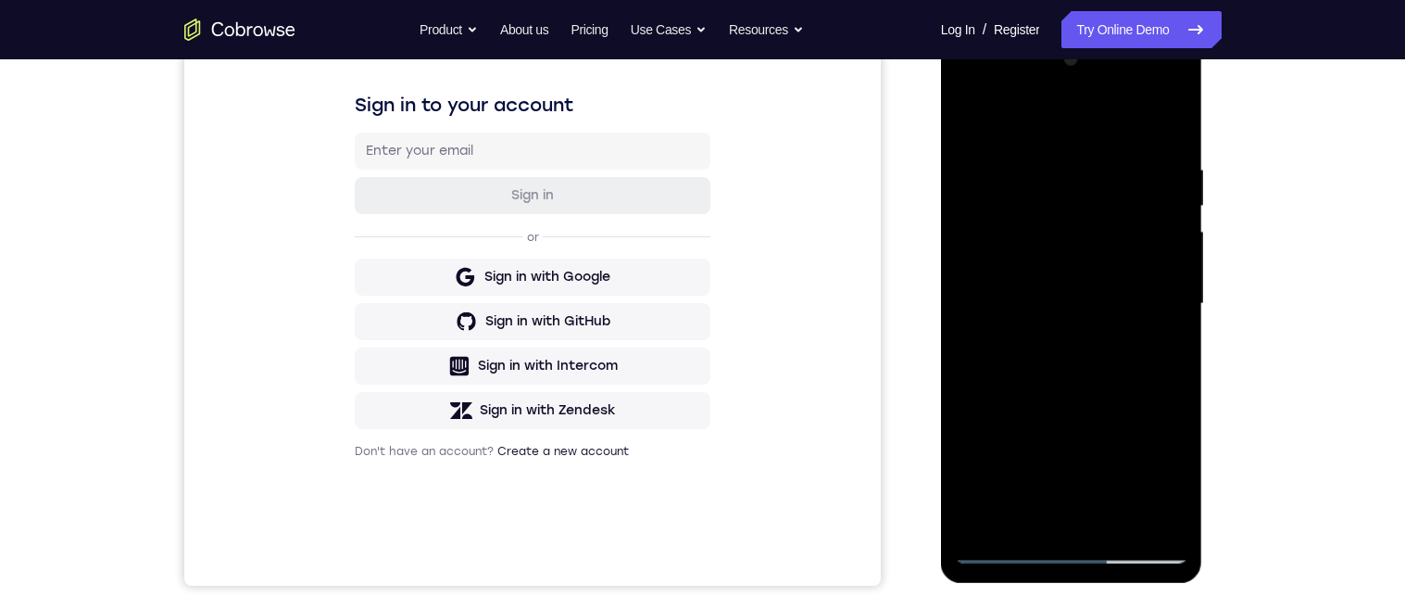
click at [1025, 353] on div at bounding box center [1071, 303] width 233 height 519
click at [1081, 399] on div at bounding box center [1071, 303] width 233 height 519
click at [982, 170] on div at bounding box center [1071, 303] width 233 height 519
click at [1162, 471] on div at bounding box center [1071, 303] width 233 height 519
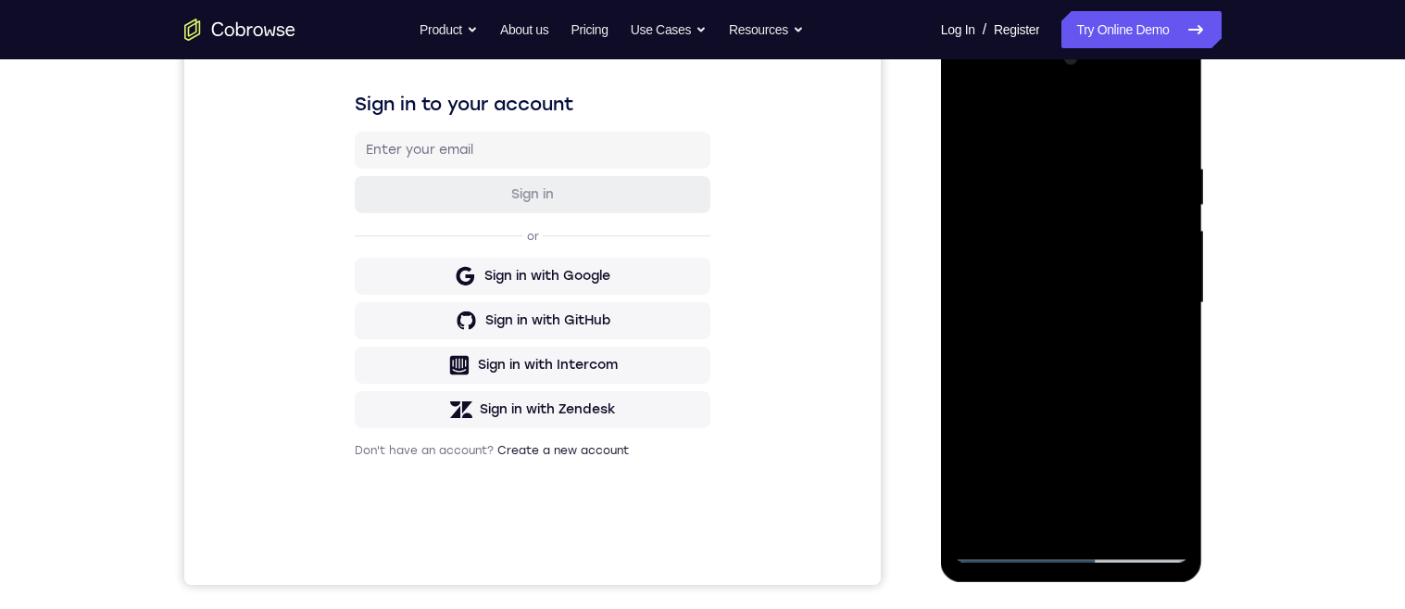
click at [1156, 472] on div at bounding box center [1071, 303] width 233 height 519
click at [1112, 419] on div at bounding box center [1071, 303] width 233 height 519
click at [1179, 151] on div at bounding box center [1071, 303] width 233 height 519
click at [1177, 153] on div at bounding box center [1071, 303] width 233 height 519
click at [1170, 130] on div at bounding box center [1071, 303] width 233 height 519
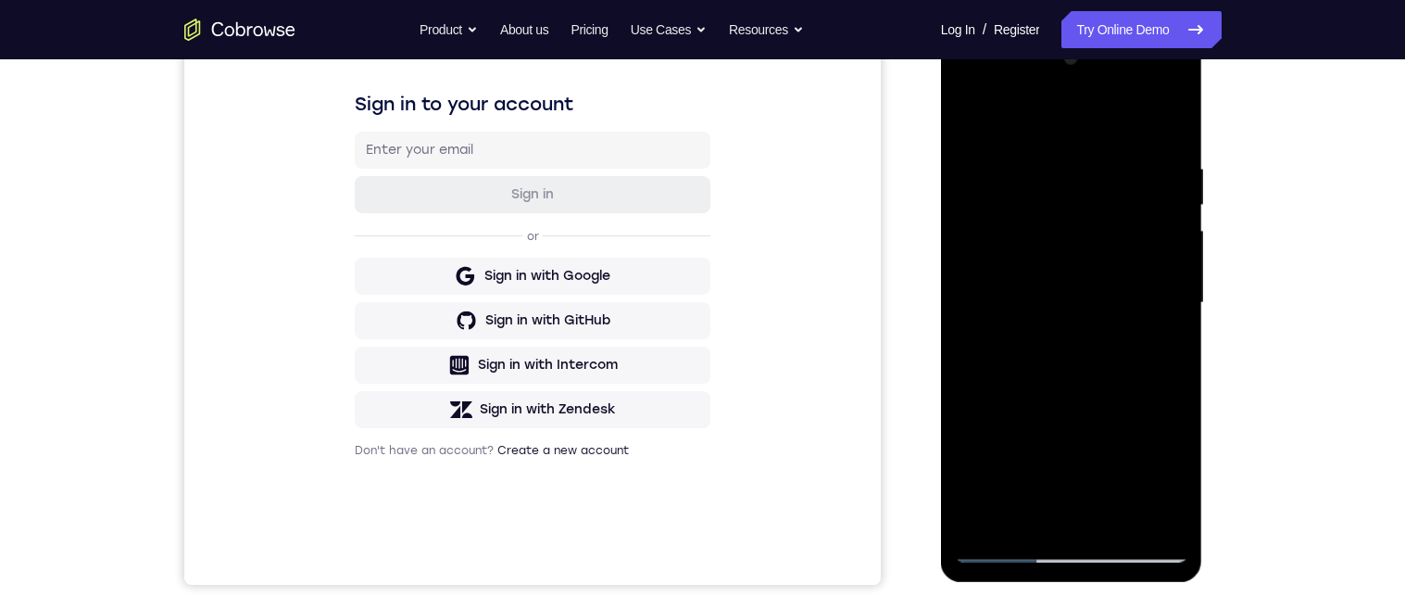
click at [1127, 181] on div at bounding box center [1071, 303] width 233 height 519
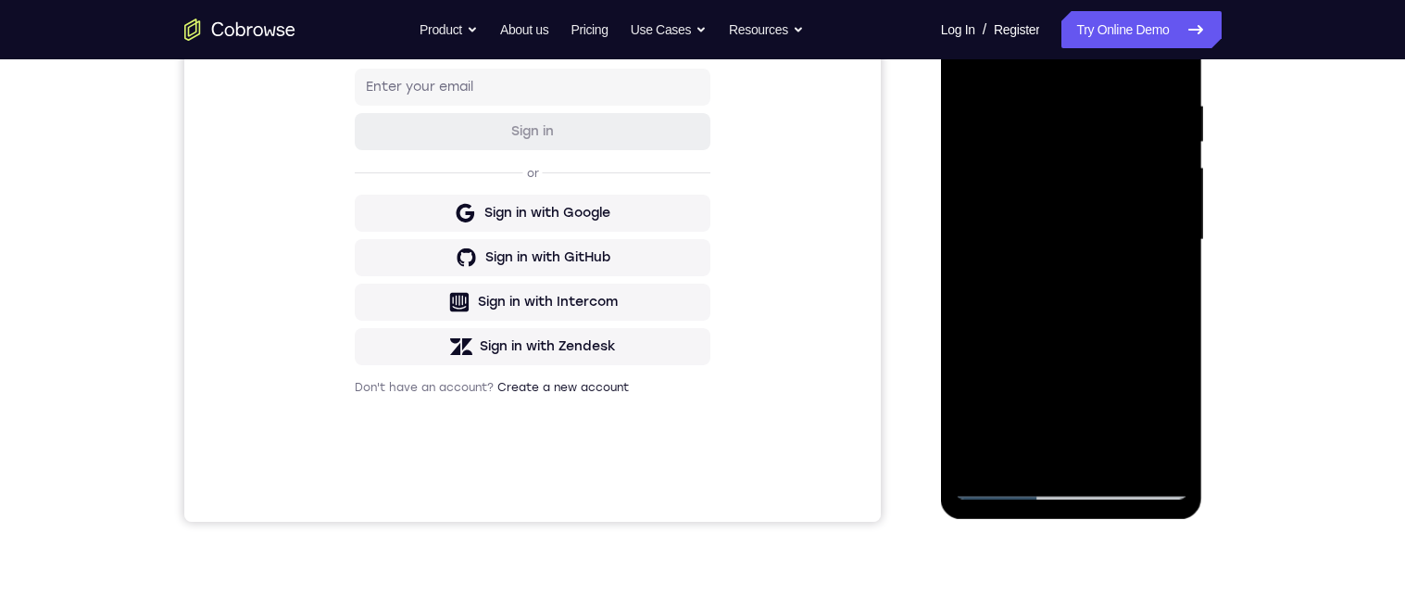
scroll to position [296, 0]
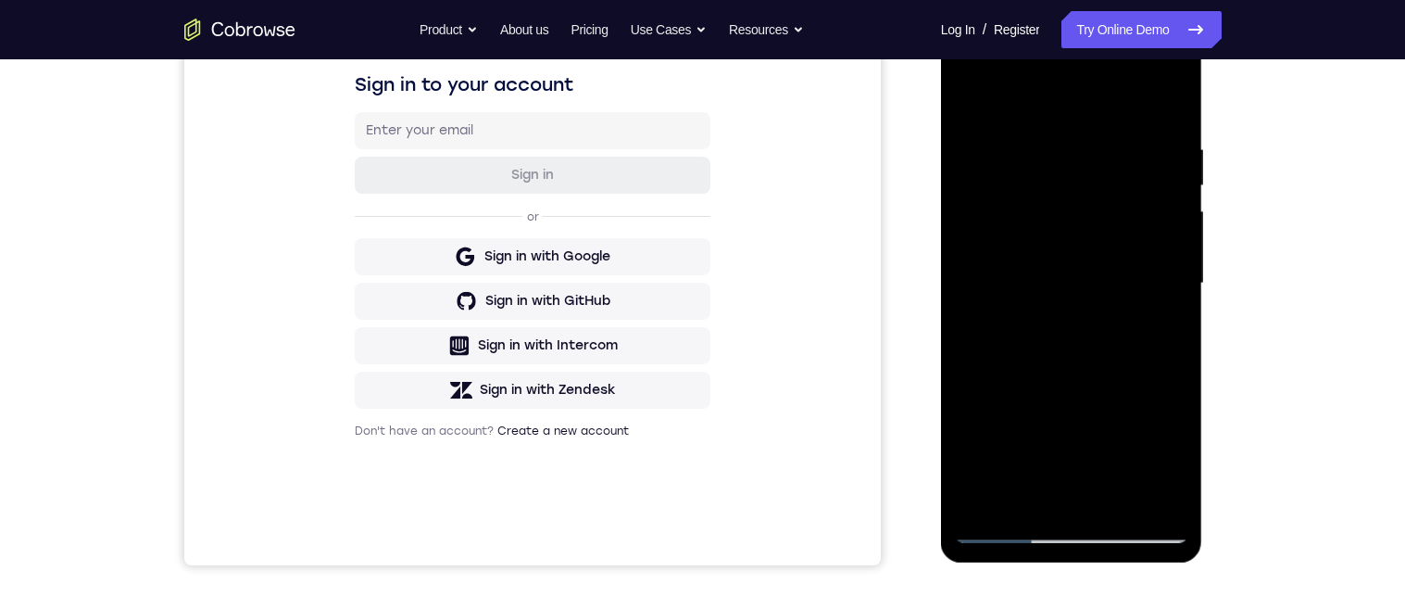
click at [1099, 349] on div at bounding box center [1071, 283] width 233 height 519
click at [1176, 310] on div at bounding box center [1071, 283] width 233 height 519
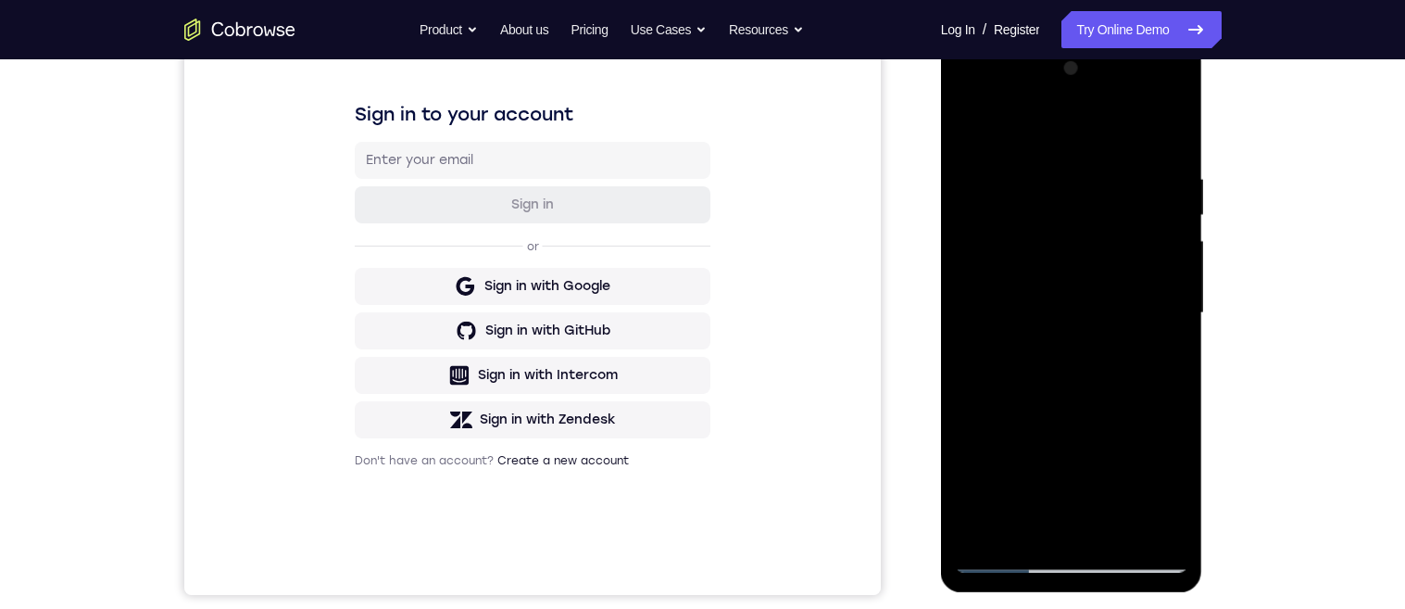
click at [964, 137] on div at bounding box center [1071, 313] width 233 height 519
click at [1071, 289] on div at bounding box center [1071, 313] width 233 height 519
click at [1167, 354] on div at bounding box center [1071, 313] width 233 height 519
click at [973, 130] on div at bounding box center [1071, 313] width 233 height 519
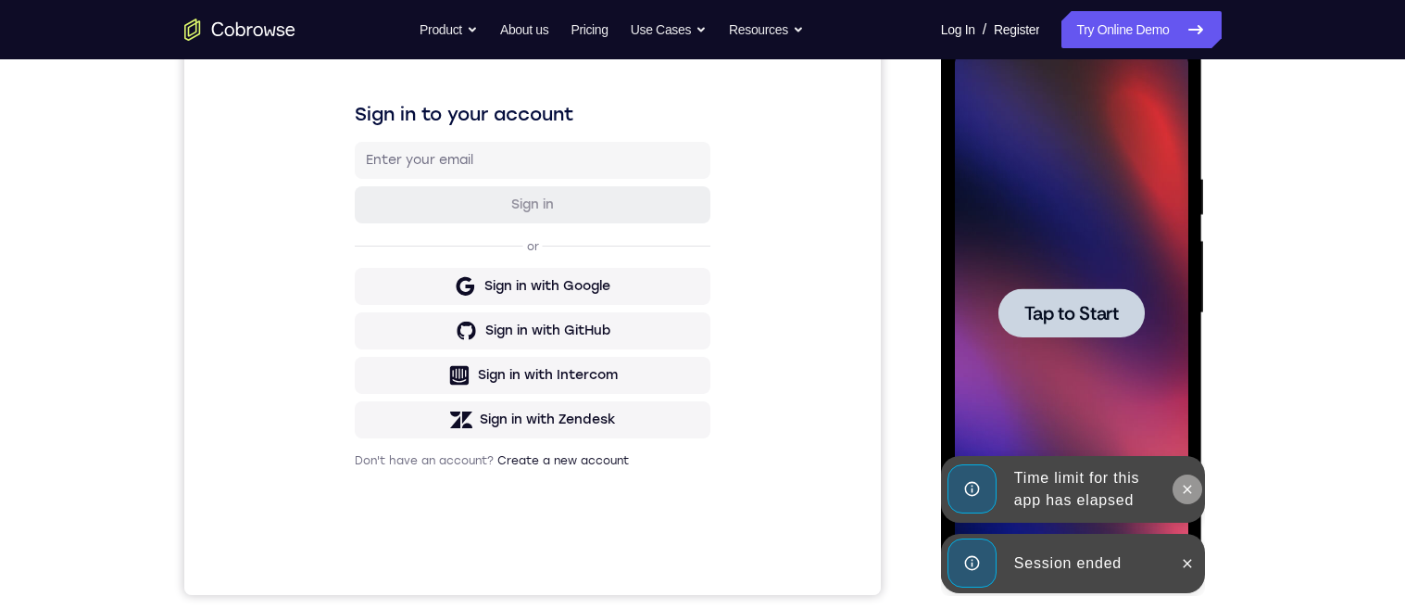
click at [1194, 491] on icon at bounding box center [1187, 489] width 15 height 15
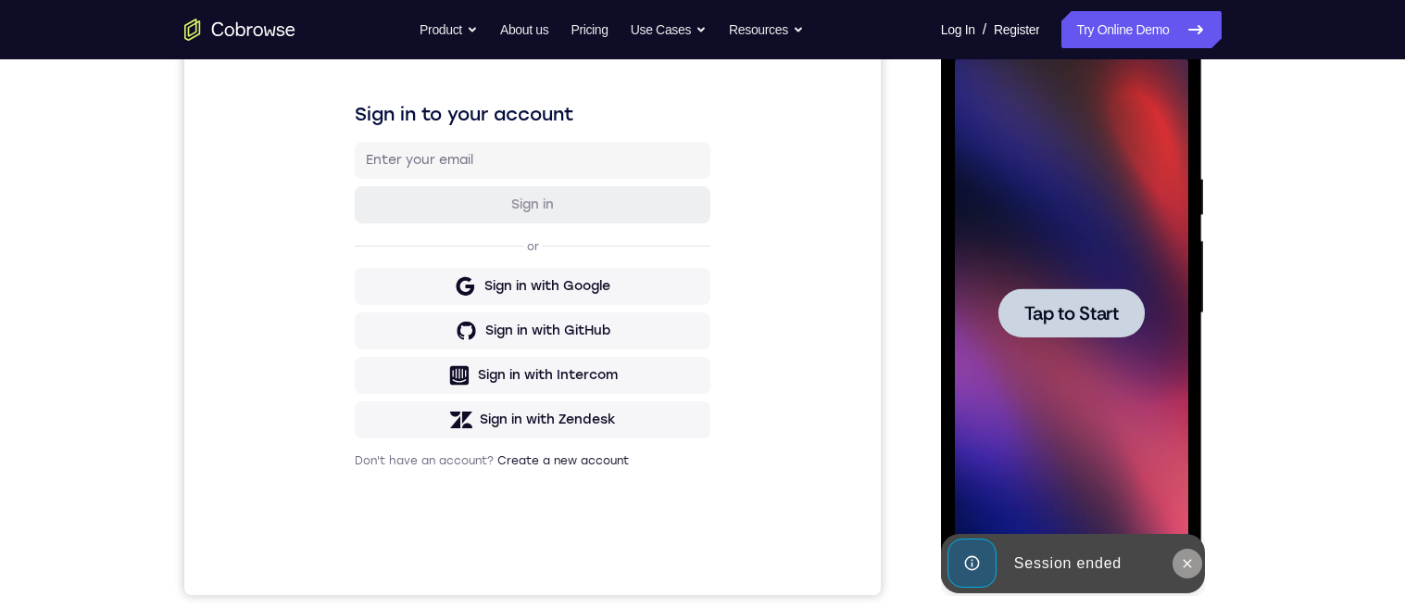
click at [1195, 564] on icon at bounding box center [1187, 563] width 15 height 15
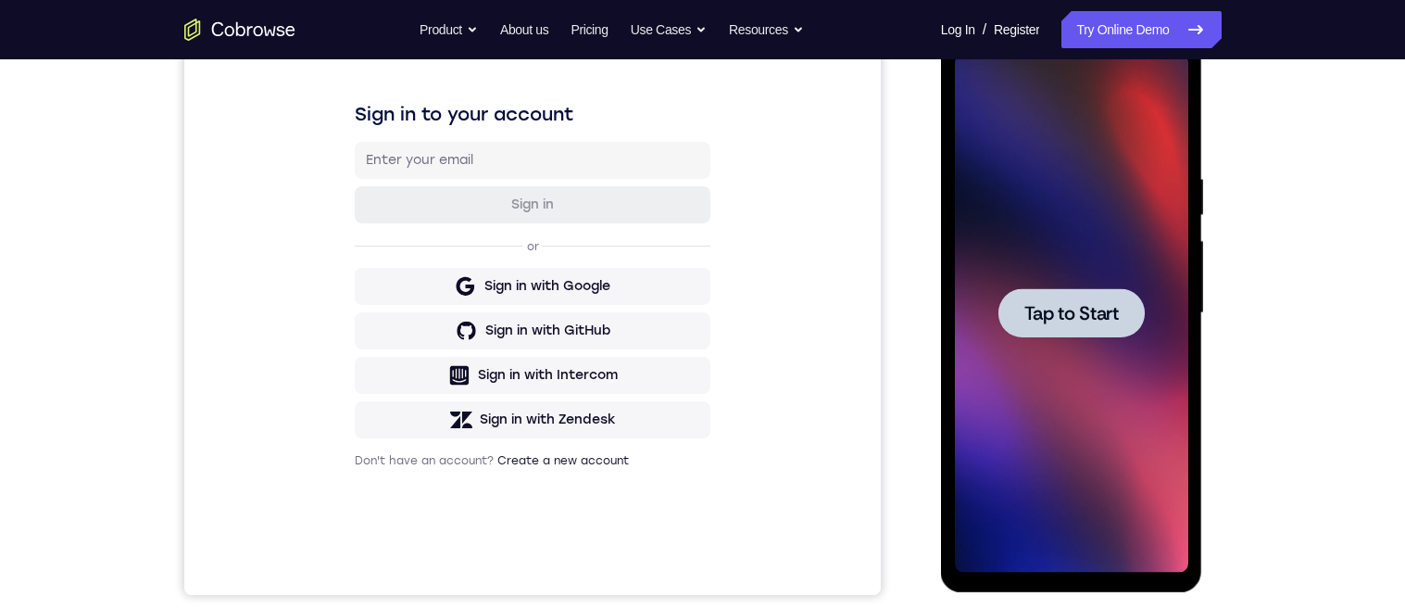
click at [1047, 298] on div at bounding box center [1072, 312] width 146 height 49
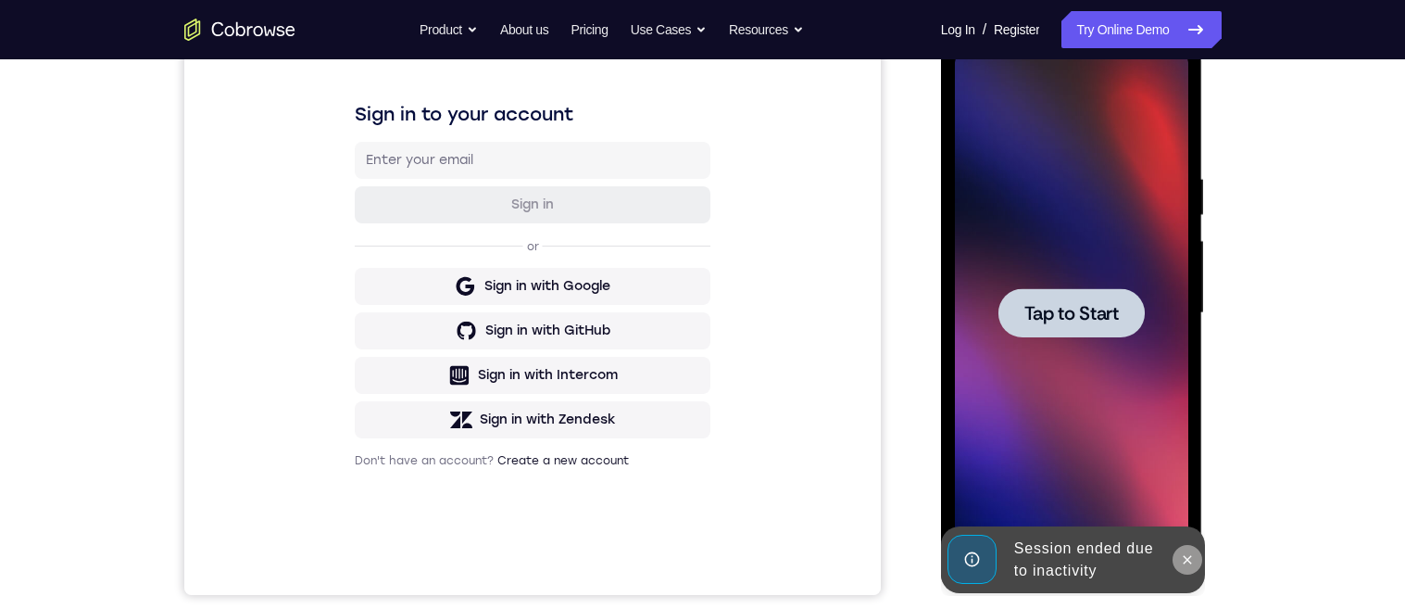
click at [1188, 562] on icon at bounding box center [1187, 559] width 15 height 15
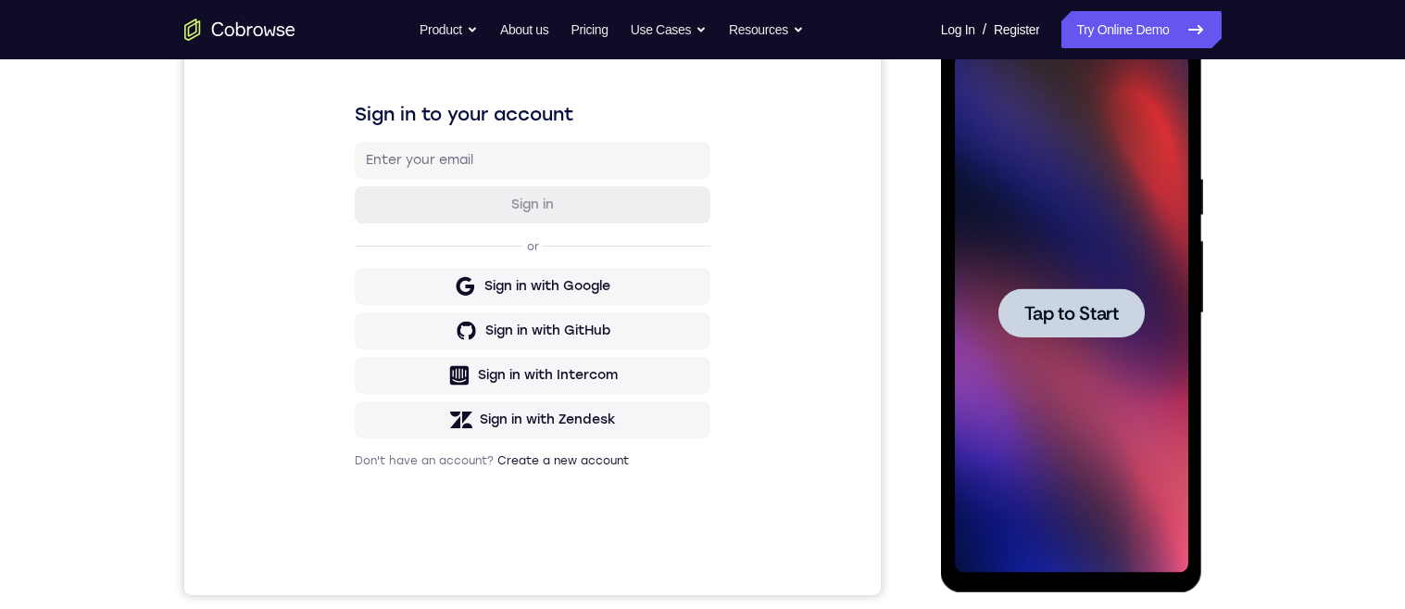
click at [1096, 327] on div at bounding box center [1072, 312] width 146 height 49
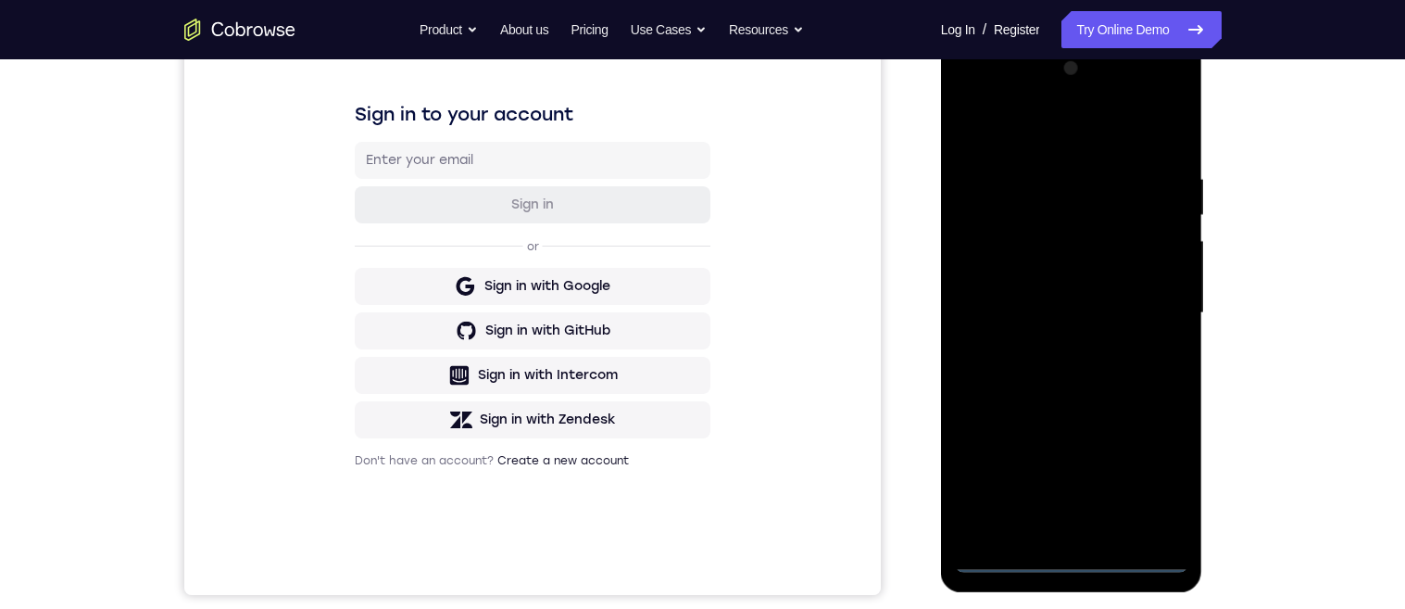
click at [1068, 560] on div at bounding box center [1071, 313] width 233 height 519
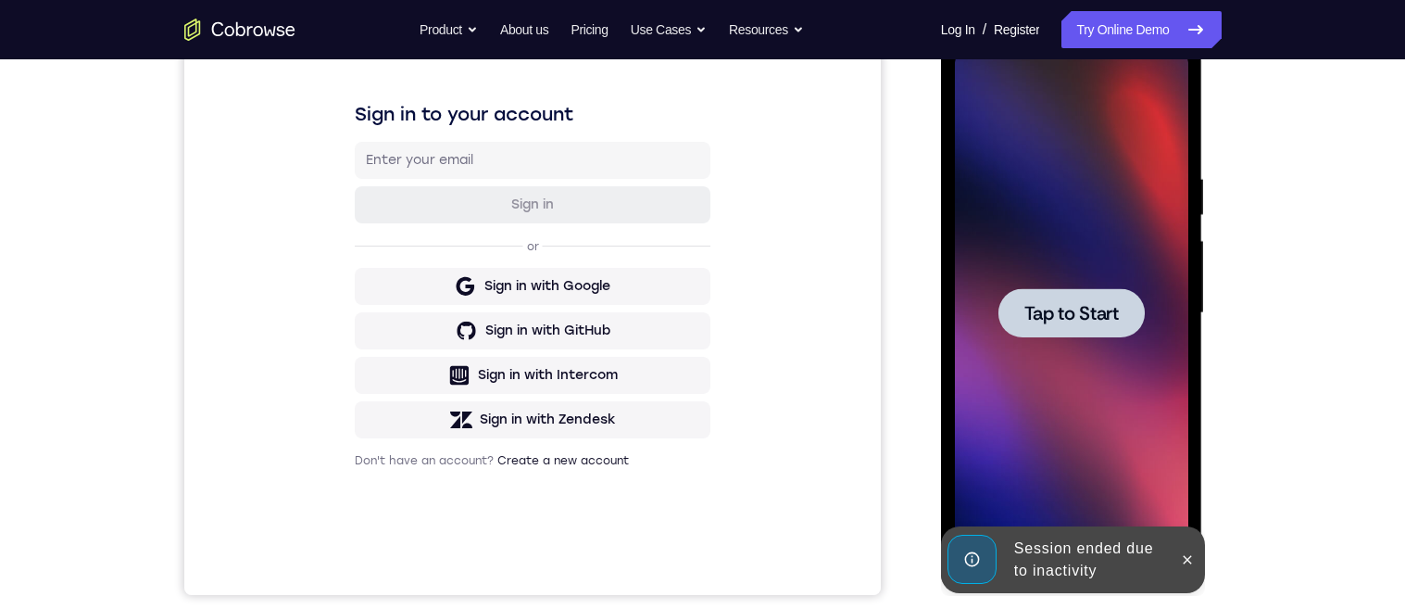
click at [1057, 304] on span "Tap to Start" at bounding box center [1071, 313] width 94 height 19
